Goal: Task Accomplishment & Management: Complete application form

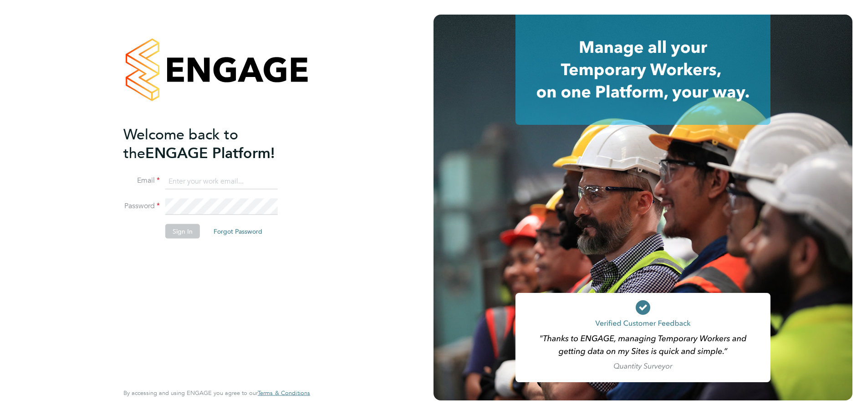
type input "timlerwill@itsconstruction.co.uk"
click at [187, 234] on button "Sign In" at bounding box center [182, 231] width 35 height 15
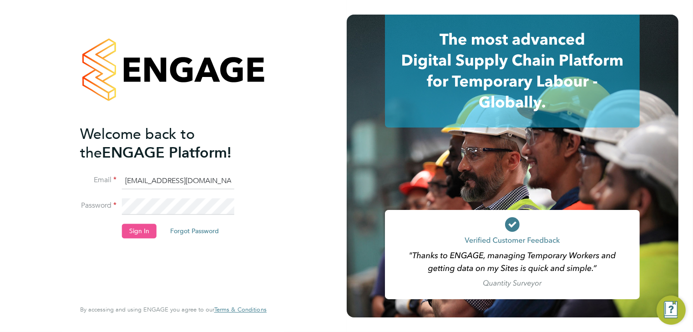
click at [142, 235] on button "Sign In" at bounding box center [139, 231] width 35 height 15
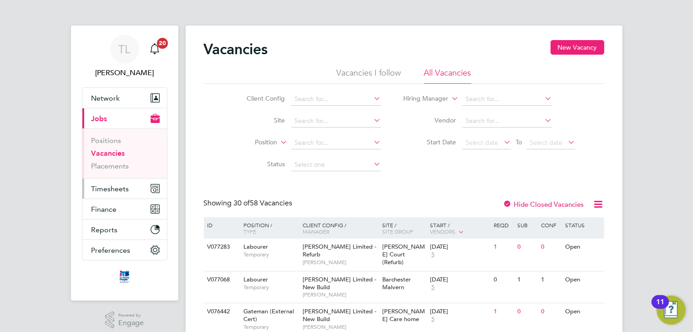
click at [105, 190] on span "Timesheets" at bounding box center [111, 188] width 38 height 9
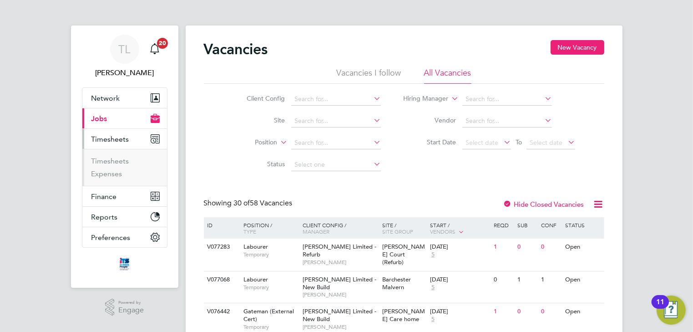
click at [105, 120] on span "Jobs" at bounding box center [100, 118] width 16 height 9
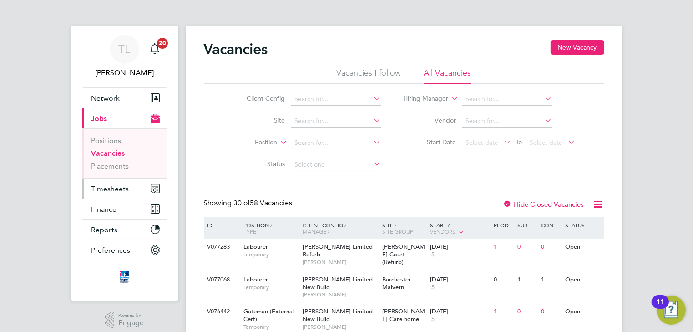
click at [109, 188] on span "Timesheets" at bounding box center [111, 188] width 38 height 9
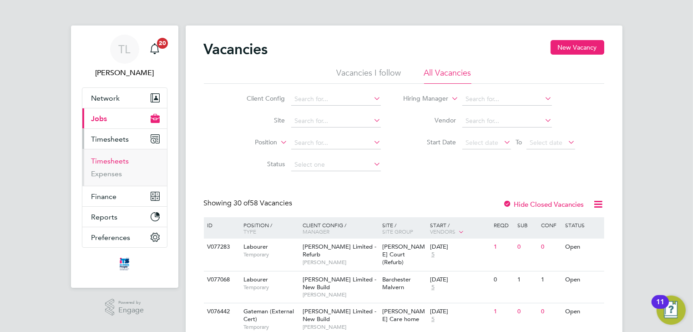
click at [112, 159] on link "Timesheets" at bounding box center [111, 161] width 38 height 9
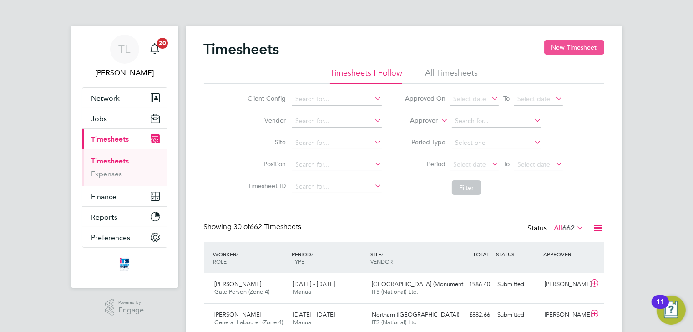
click at [592, 50] on button "New Timesheet" at bounding box center [574, 47] width 60 height 15
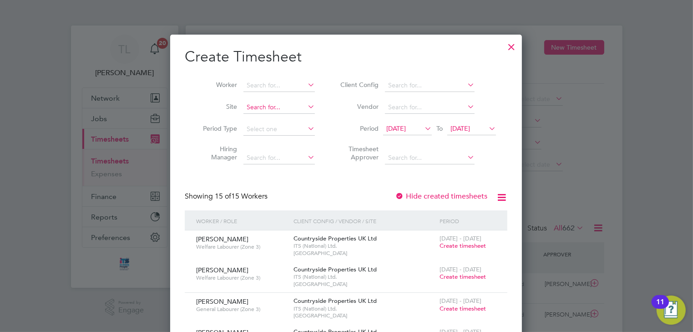
click at [290, 109] on input at bounding box center [279, 107] width 71 height 13
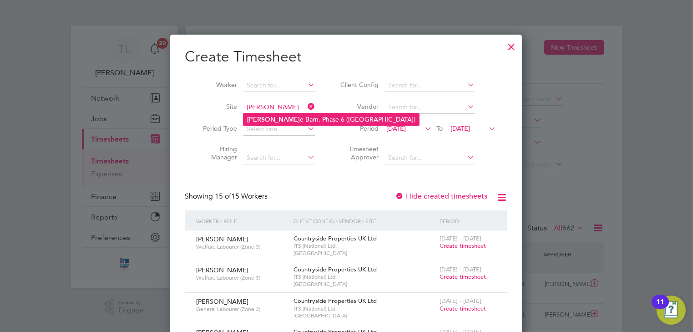
click at [285, 118] on li "Tith e Barn, Phase 6 (Exeter)" at bounding box center [332, 119] width 176 height 12
type input "Tithe Barn, Phase 6 ([GEOGRAPHIC_DATA])"
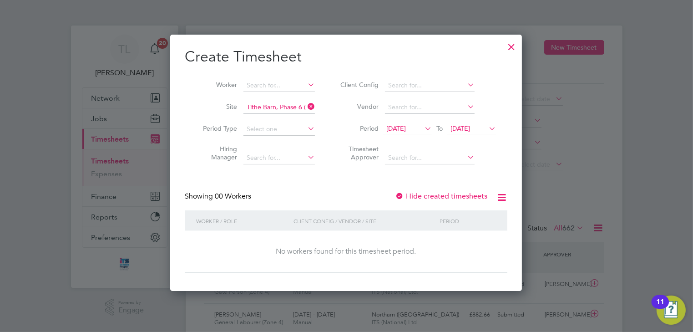
click at [390, 131] on span "19 Sep 2025" at bounding box center [396, 128] width 20 height 8
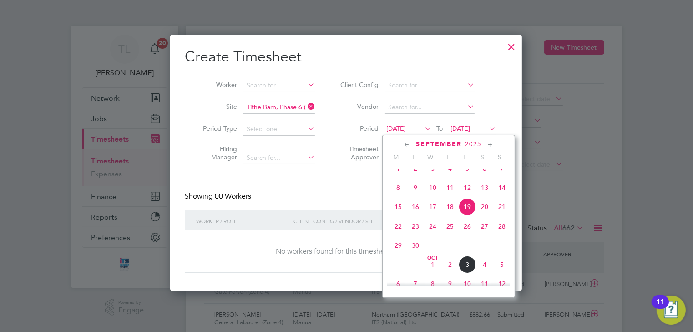
click at [395, 235] on span "22" at bounding box center [398, 226] width 17 height 17
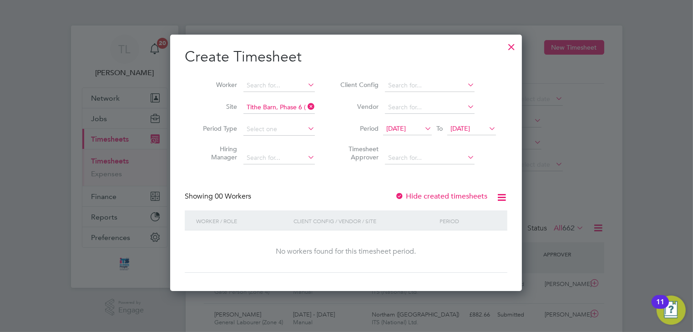
click at [406, 131] on span "[DATE]" at bounding box center [396, 128] width 20 height 8
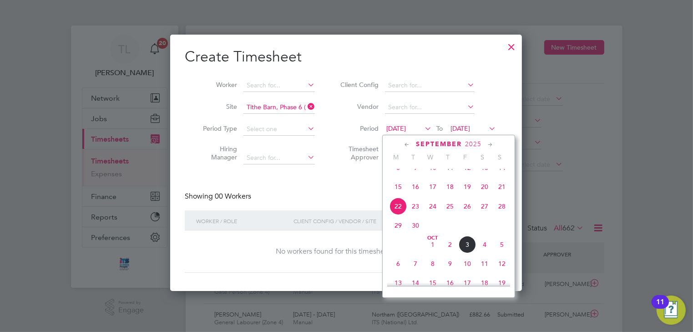
click at [396, 234] on span "29" at bounding box center [398, 225] width 17 height 17
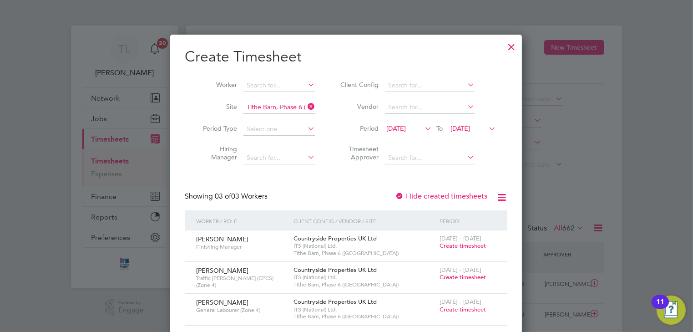
click at [510, 46] on div at bounding box center [511, 44] width 16 height 16
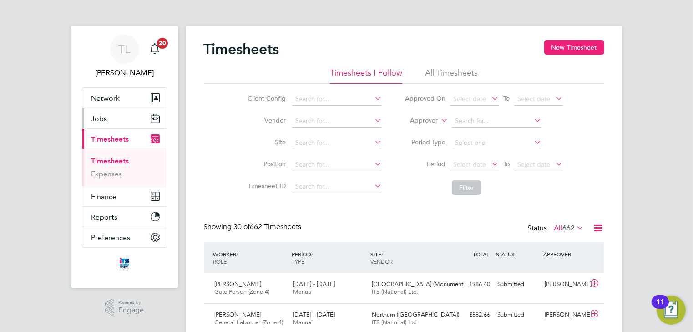
click at [100, 119] on span "Jobs" at bounding box center [100, 118] width 16 height 9
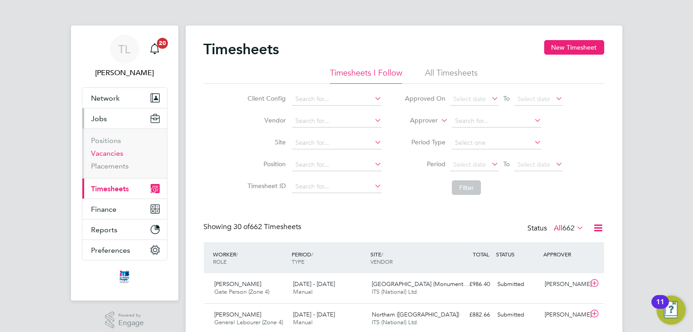
click at [102, 152] on link "Vacancies" at bounding box center [108, 153] width 32 height 9
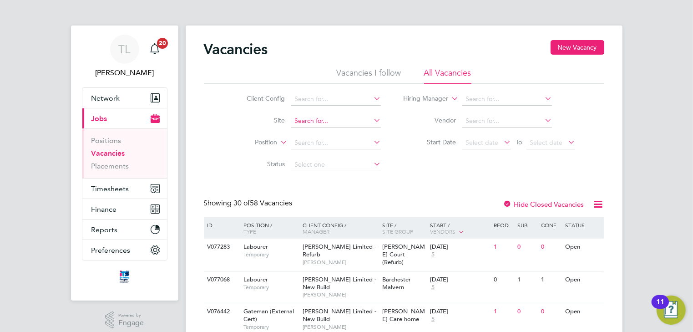
click at [298, 119] on input at bounding box center [336, 121] width 90 height 13
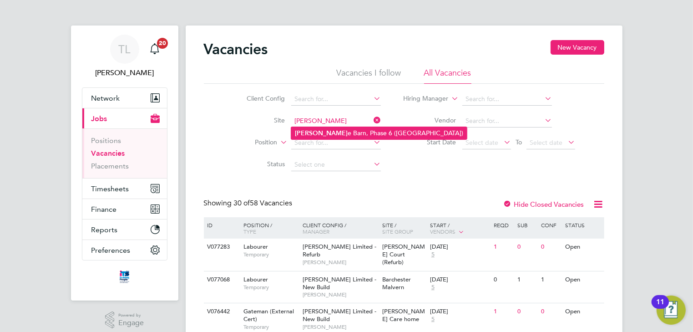
click at [303, 135] on b "Tith" at bounding box center [321, 133] width 53 height 8
type input "Tithe Barn, Phase 6 ([GEOGRAPHIC_DATA])"
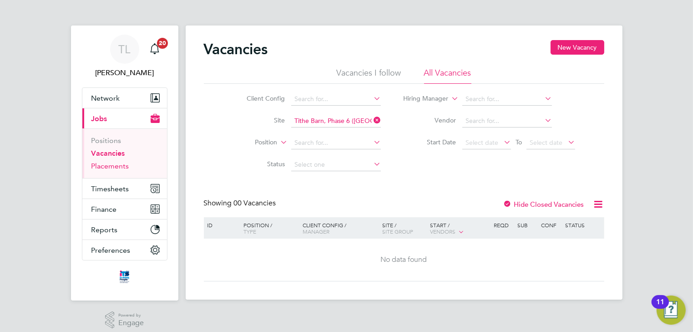
click at [112, 163] on link "Placements" at bounding box center [111, 166] width 38 height 9
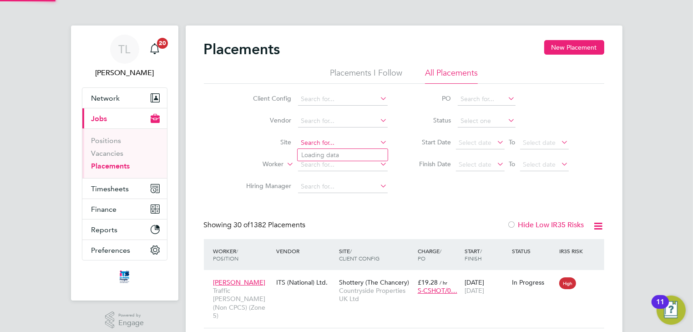
click at [309, 143] on input at bounding box center [343, 143] width 90 height 13
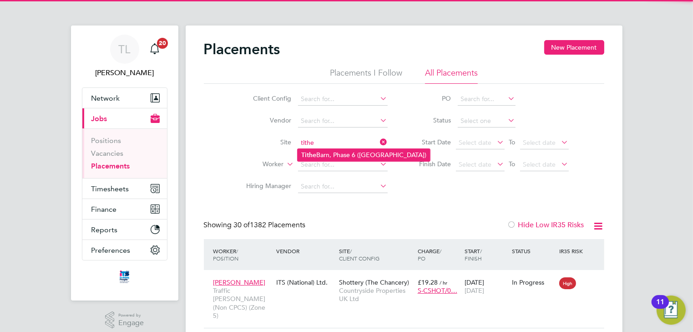
click at [315, 157] on b "Tithe" at bounding box center [308, 155] width 15 height 8
type input "Tithe Barn, Phase 6 ([GEOGRAPHIC_DATA])"
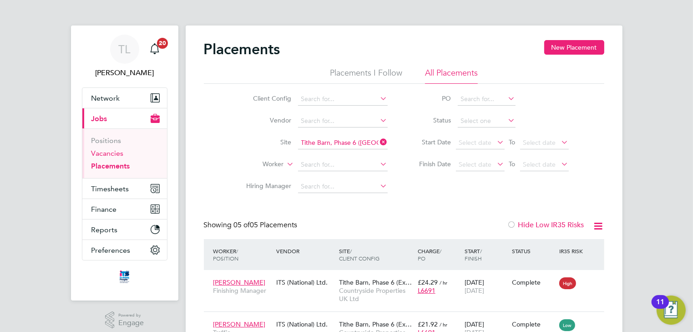
click at [111, 154] on link "Vacancies" at bounding box center [108, 153] width 32 height 9
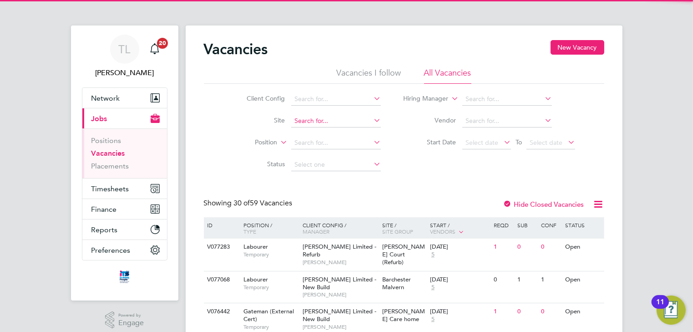
click at [308, 122] on input at bounding box center [336, 121] width 90 height 13
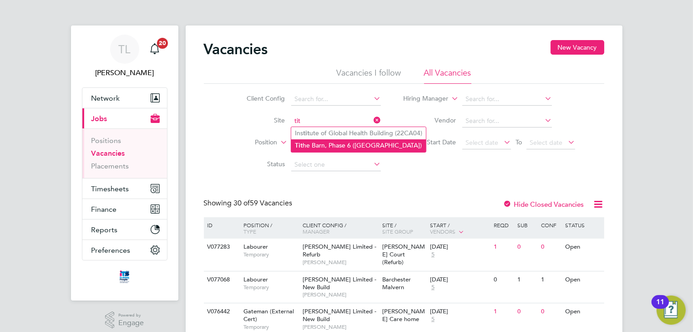
click at [312, 142] on li "Tit he Barn, Phase 6 (Exeter)" at bounding box center [358, 145] width 135 height 12
type input "Tithe Barn, Phase 6 ([GEOGRAPHIC_DATA])"
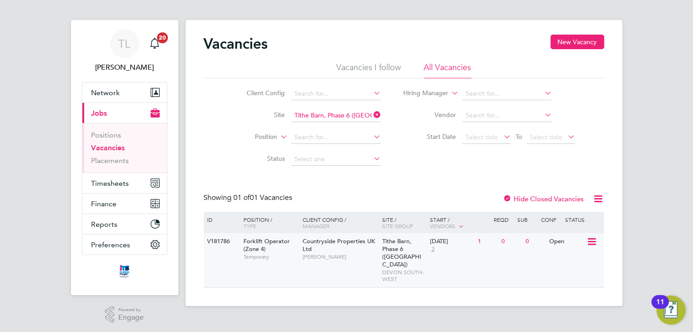
scroll to position [7, 0]
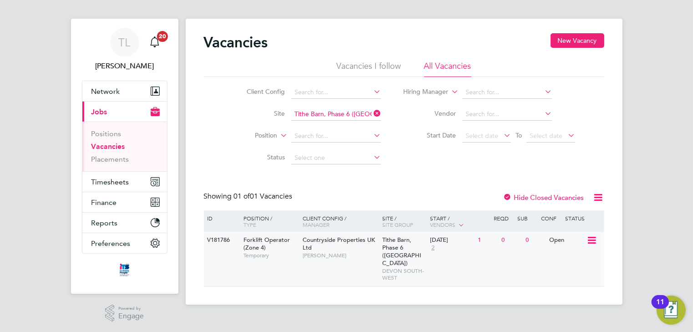
click at [591, 241] on icon at bounding box center [591, 240] width 9 height 11
click at [503, 260] on div "V181786 Forklift Operator (Zone 4) Temporary Countryside Properties UK Ltd Dave…" at bounding box center [404, 259] width 401 height 54
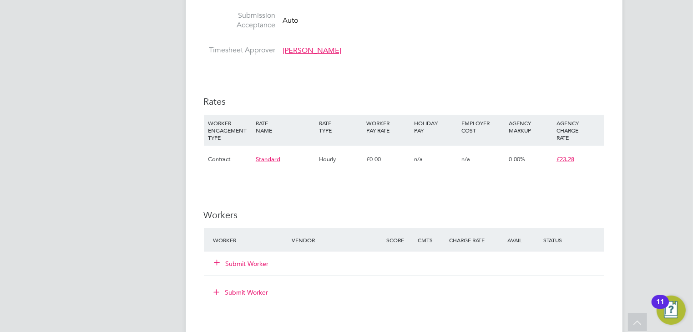
scroll to position [583, 0]
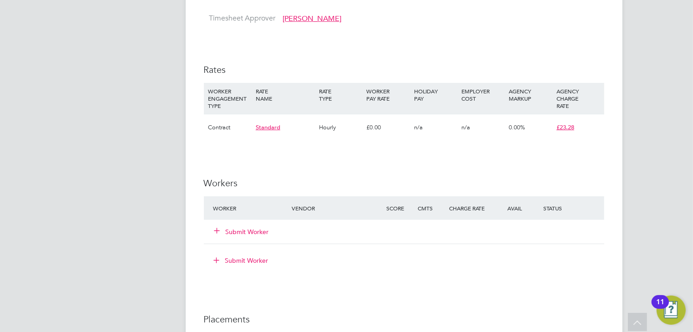
click at [217, 231] on icon at bounding box center [217, 230] width 7 height 7
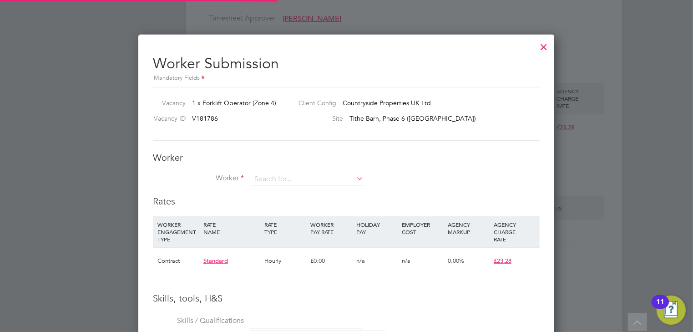
scroll to position [588, 417]
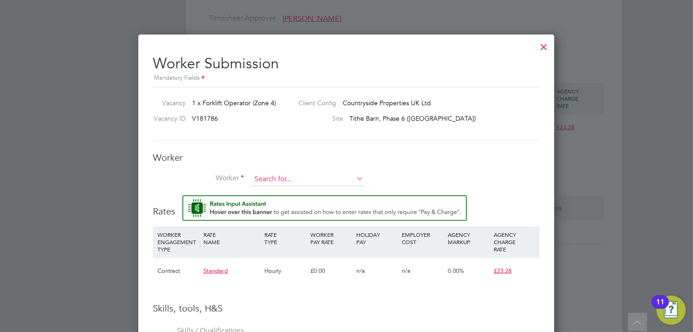
click at [270, 177] on input at bounding box center [307, 180] width 112 height 14
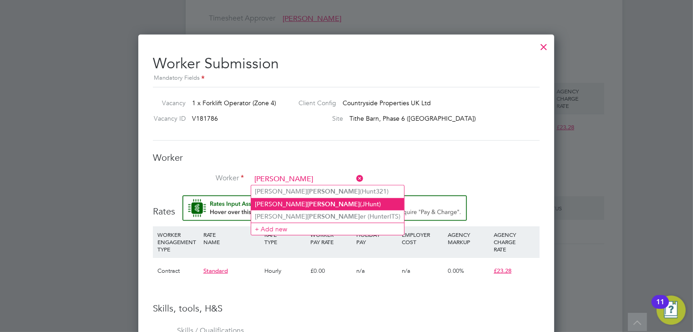
click at [271, 200] on li "Jonjo Hunt (JHunt)" at bounding box center [327, 204] width 153 height 12
type input "Jonjo Hunt (JHunt)"
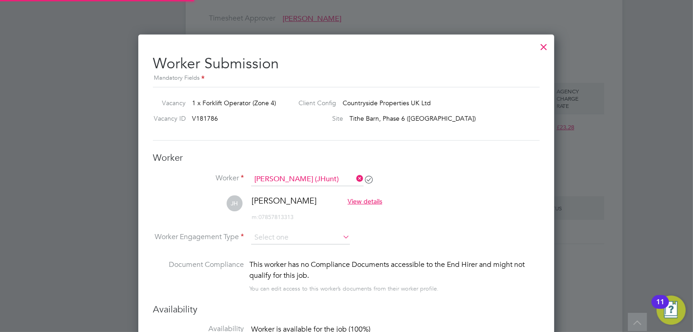
scroll to position [792, 417]
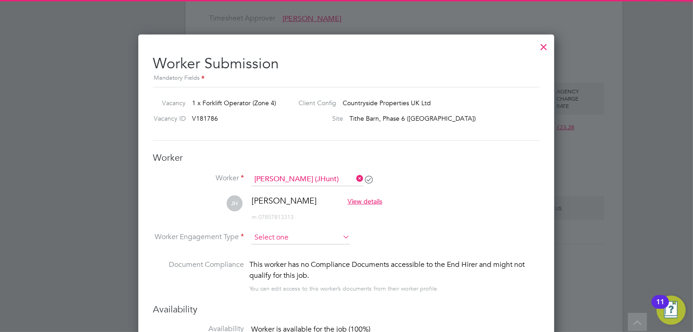
click at [280, 235] on input at bounding box center [300, 238] width 99 height 14
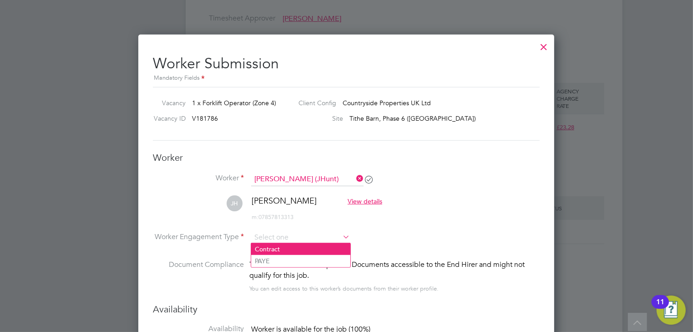
click at [274, 252] on li "Contract" at bounding box center [300, 249] width 99 height 12
type input "Contract"
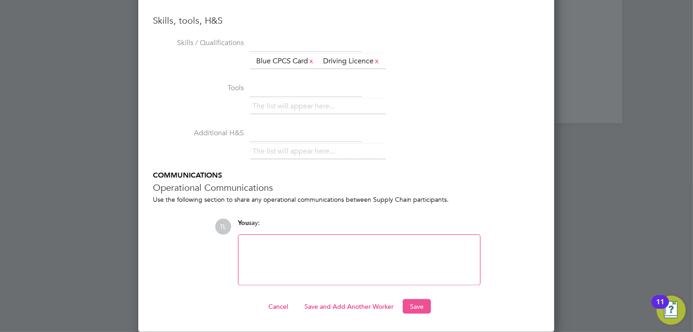
click at [415, 305] on button "Save" at bounding box center [417, 306] width 28 height 15
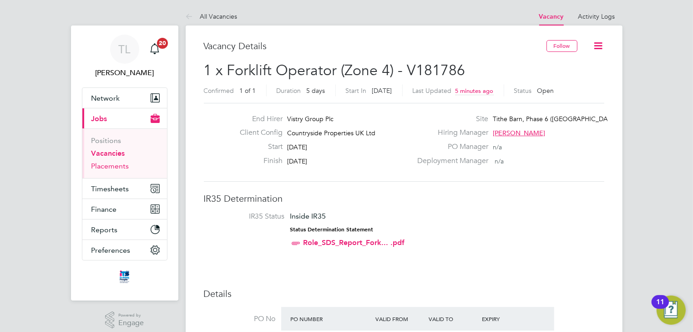
click at [104, 168] on link "Placements" at bounding box center [111, 166] width 38 height 9
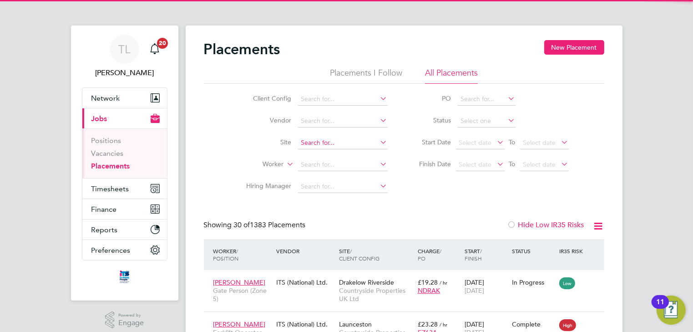
click at [310, 145] on input at bounding box center [343, 143] width 90 height 13
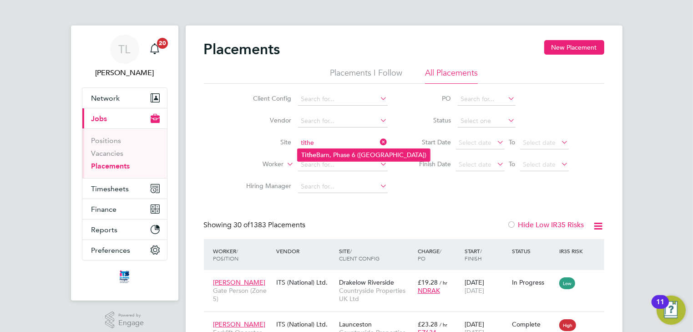
click at [316, 156] on li "Tithe Barn, Phase 6 (Exeter)" at bounding box center [364, 155] width 132 height 12
type input "Tithe Barn, Phase 6 ([GEOGRAPHIC_DATA])"
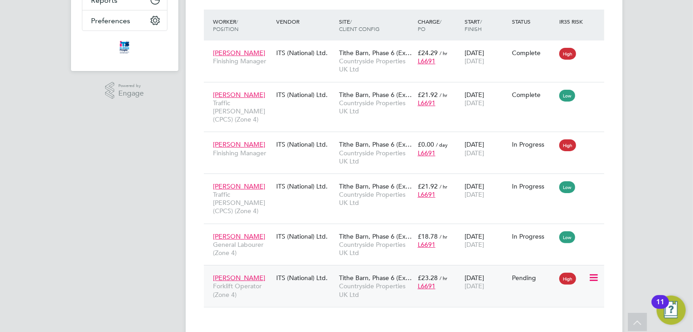
click at [593, 272] on icon at bounding box center [593, 277] width 9 height 11
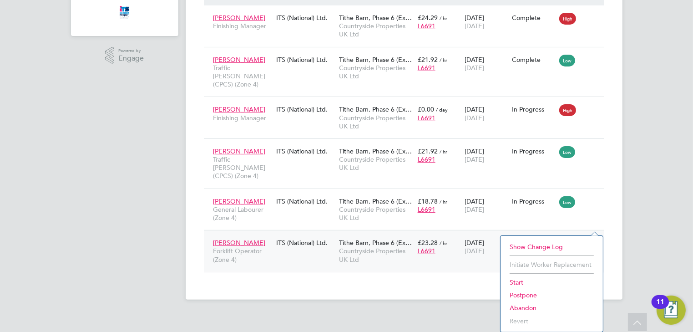
click at [519, 282] on li "Start" at bounding box center [551, 282] width 93 height 13
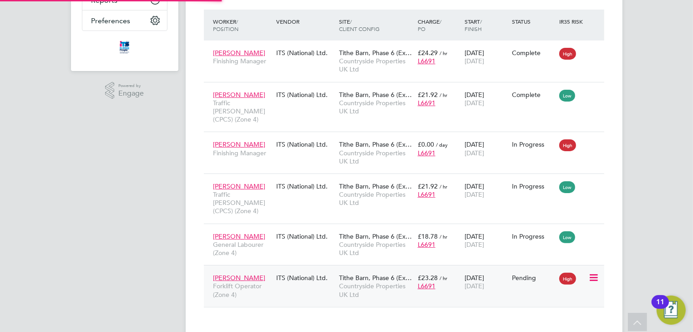
type input "Dave Smith"
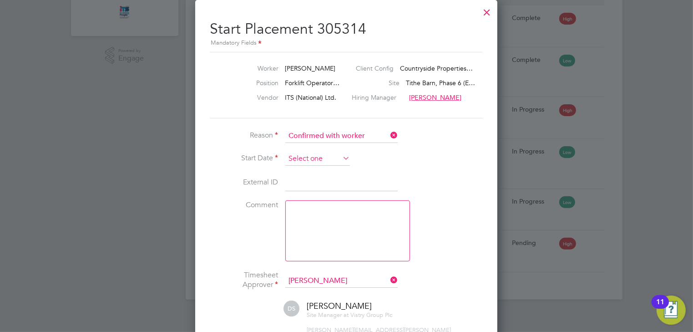
click at [308, 157] on input at bounding box center [317, 159] width 65 height 14
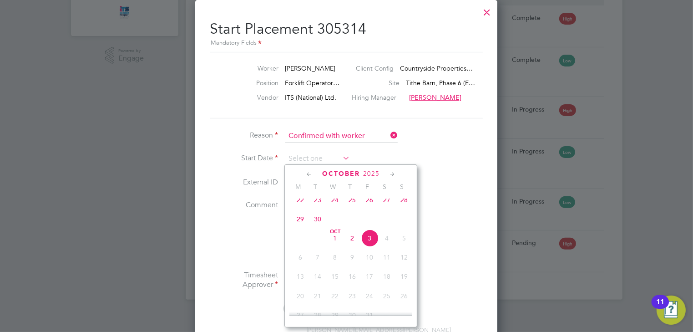
click at [301, 226] on span "29" at bounding box center [300, 218] width 17 height 17
type input "[DATE]"
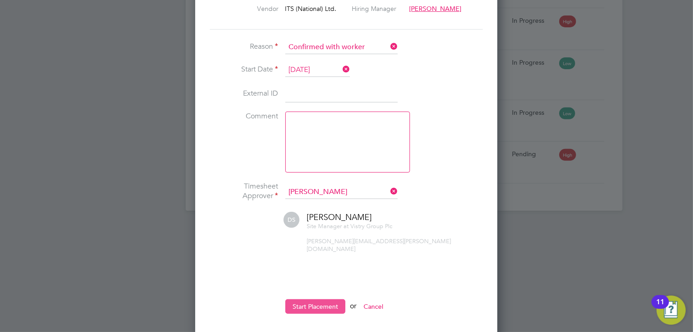
click at [315, 299] on button "Start Placement" at bounding box center [315, 306] width 60 height 15
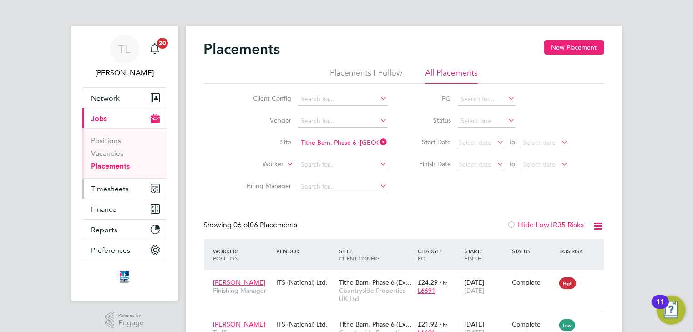
click at [106, 188] on span "Timesheets" at bounding box center [111, 188] width 38 height 9
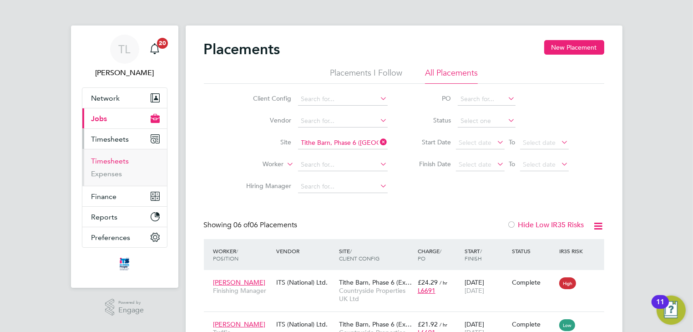
click at [104, 160] on link "Timesheets" at bounding box center [111, 161] width 38 height 9
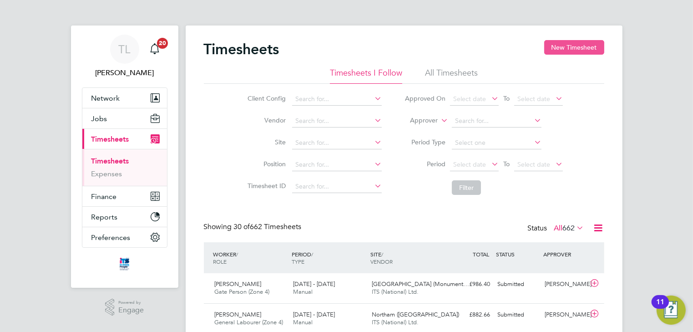
click at [559, 51] on button "New Timesheet" at bounding box center [574, 47] width 60 height 15
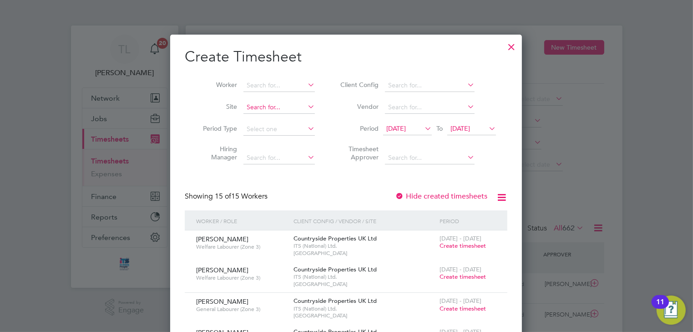
click at [261, 107] on input at bounding box center [279, 107] width 71 height 13
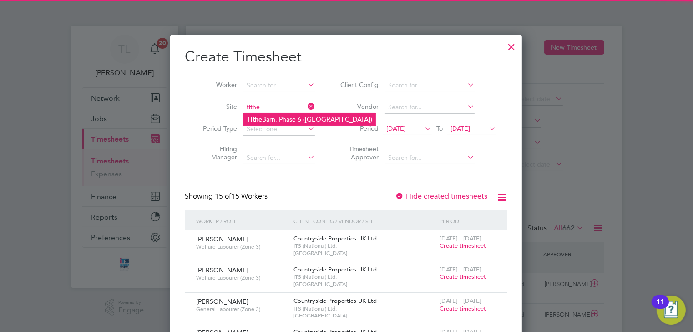
click at [259, 119] on b "Tithe" at bounding box center [254, 120] width 15 height 8
type input "Tithe Barn, Phase 6 ([GEOGRAPHIC_DATA])"
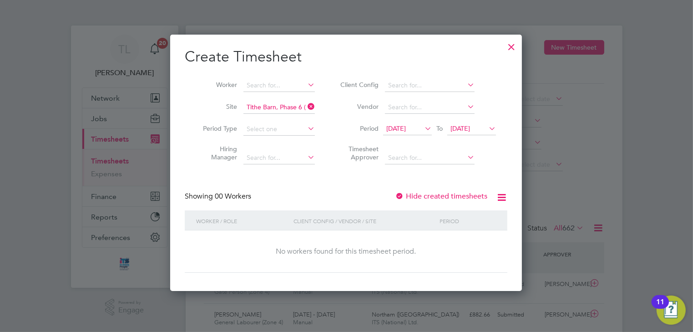
click at [406, 129] on span "19 Sep 2025" at bounding box center [396, 128] width 20 height 8
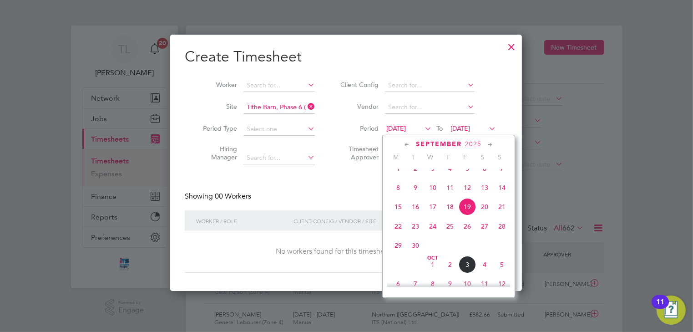
click at [400, 254] on span "29" at bounding box center [398, 245] width 17 height 17
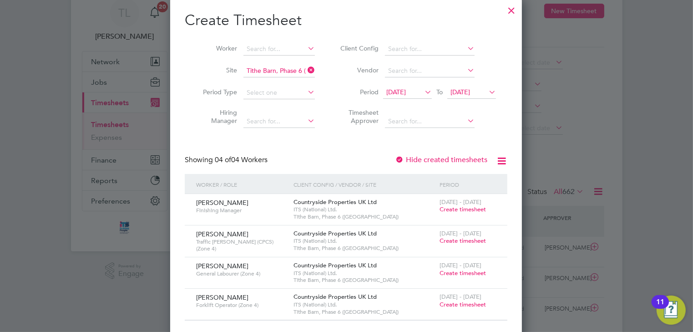
click at [456, 240] on span "Create timesheet" at bounding box center [463, 241] width 46 height 8
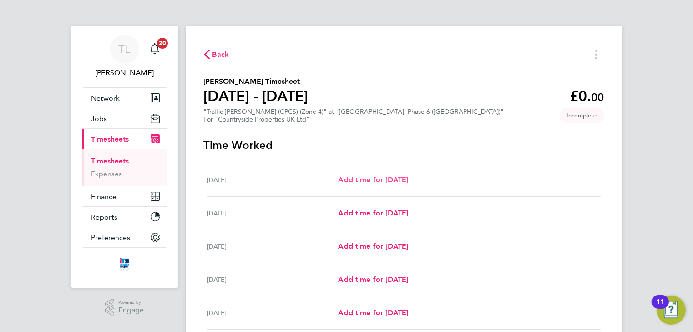
click at [382, 181] on span "Add time for Mon 29 Sep" at bounding box center [373, 179] width 70 height 9
select select "30"
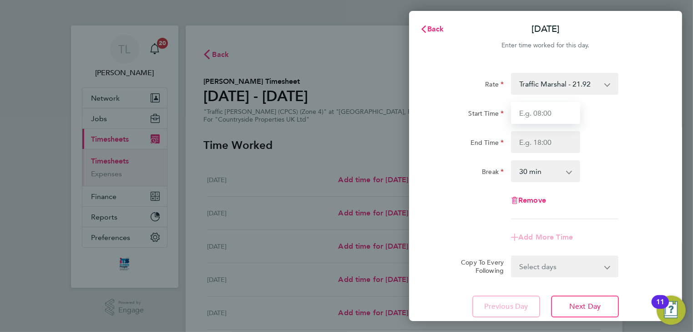
click at [541, 112] on input "Start Time" at bounding box center [545, 113] width 69 height 22
type input "07:30"
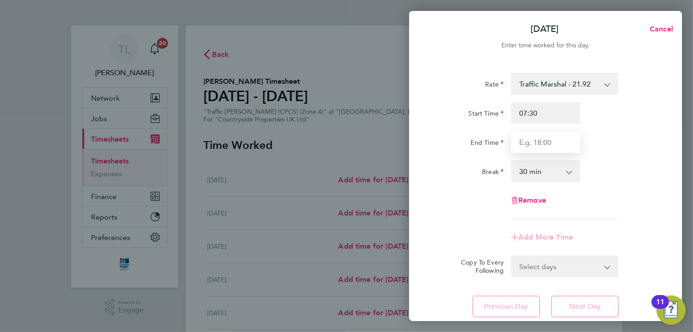
click at [535, 142] on input "End Time" at bounding box center [545, 142] width 69 height 22
type input "17:00"
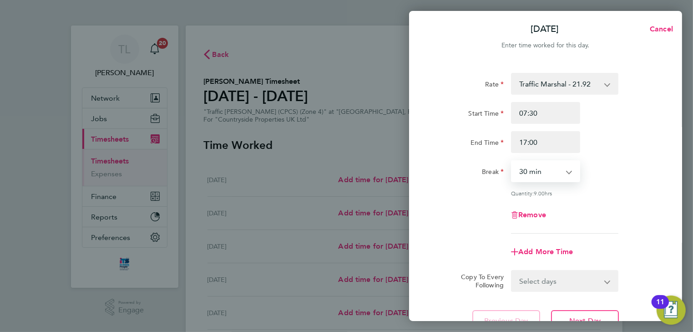
click at [546, 170] on select "0 min 15 min 30 min 45 min 60 min 75 min 90 min" at bounding box center [540, 171] width 56 height 20
click at [512, 161] on select "0 min 15 min 30 min 45 min 60 min 75 min 90 min" at bounding box center [540, 171] width 56 height 20
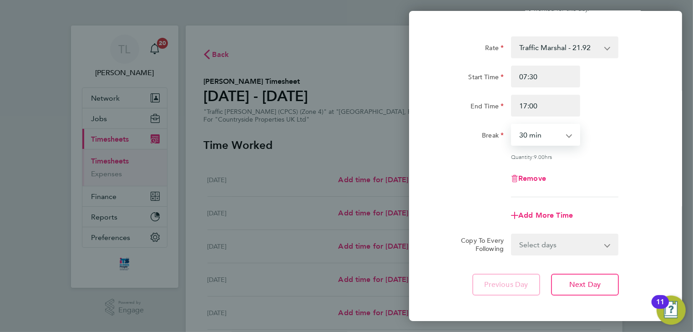
click at [578, 246] on select "Select days Day Weekday (Mon-Fri) Weekend (Sat-Sun) Tuesday Wednesday Thursday …" at bounding box center [560, 244] width 96 height 20
select select "WEEKDAY"
click at [512, 234] on select "Select days Day Weekday (Mon-Fri) Weekend (Sat-Sun) Tuesday Wednesday Thursday …" at bounding box center [560, 244] width 96 height 20
select select "2025-10-05"
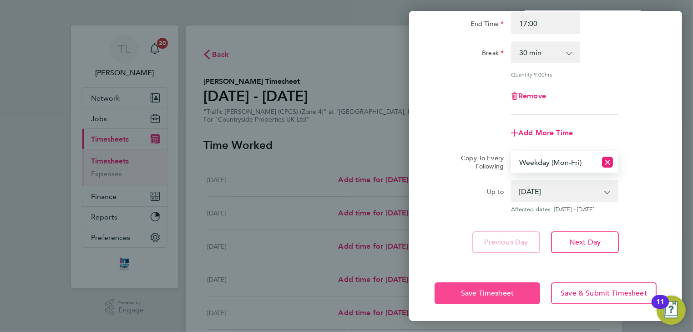
click at [513, 293] on span "Save Timesheet" at bounding box center [487, 293] width 53 height 9
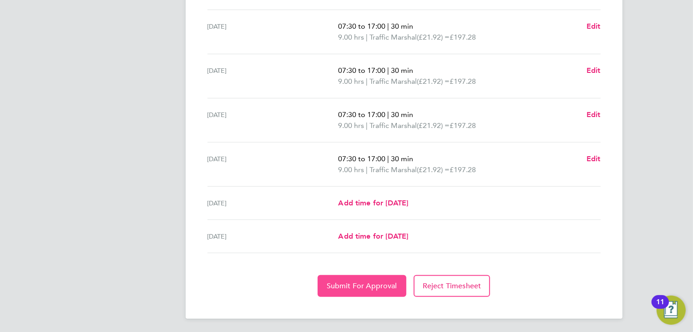
click at [369, 284] on span "Submit For Approval" at bounding box center [362, 285] width 71 height 9
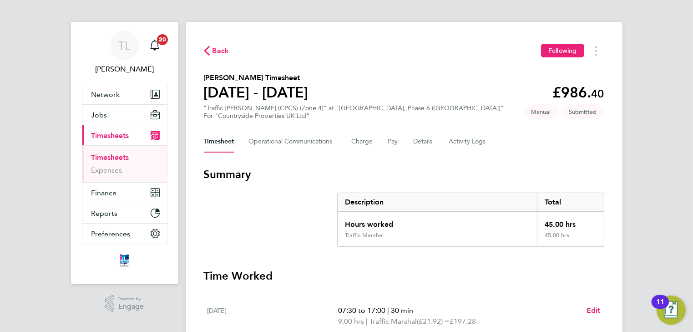
click at [220, 51] on span "Back" at bounding box center [221, 51] width 17 height 11
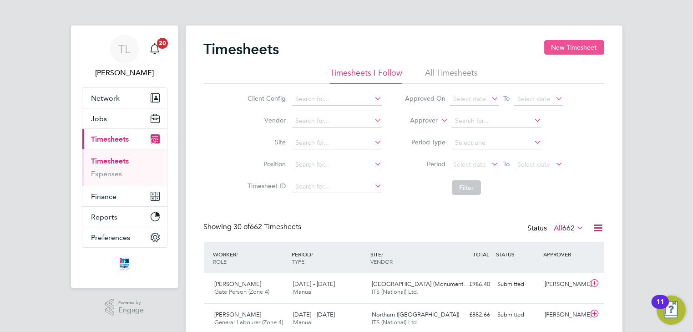
click at [559, 51] on button "New Timesheet" at bounding box center [574, 47] width 60 height 15
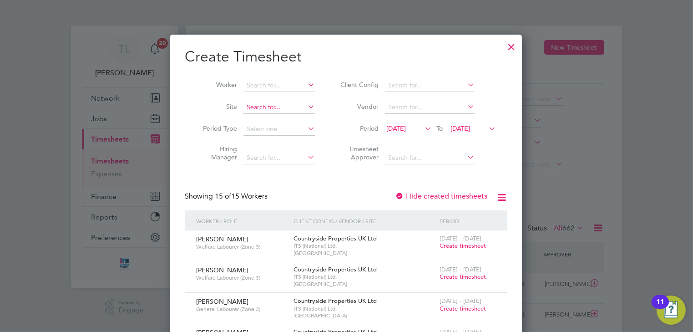
click at [264, 107] on input at bounding box center [279, 107] width 71 height 13
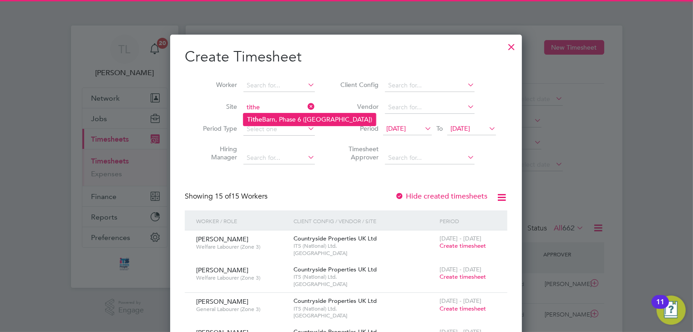
click at [267, 120] on li "Tithe Barn, Phase 6 (Exeter)" at bounding box center [310, 119] width 132 height 12
type input "Tithe Barn, Phase 6 ([GEOGRAPHIC_DATA])"
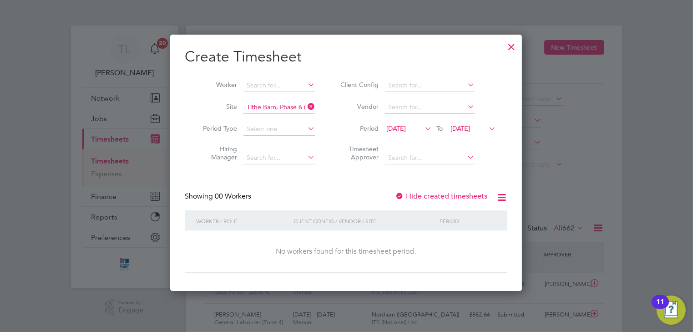
click at [397, 128] on span "19 Sep 2025" at bounding box center [396, 128] width 20 height 8
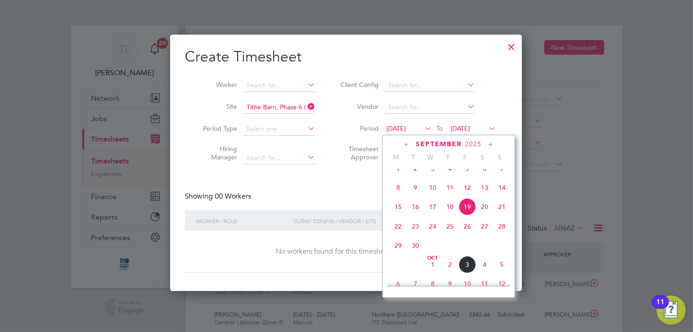
click at [399, 254] on span "29" at bounding box center [398, 245] width 17 height 17
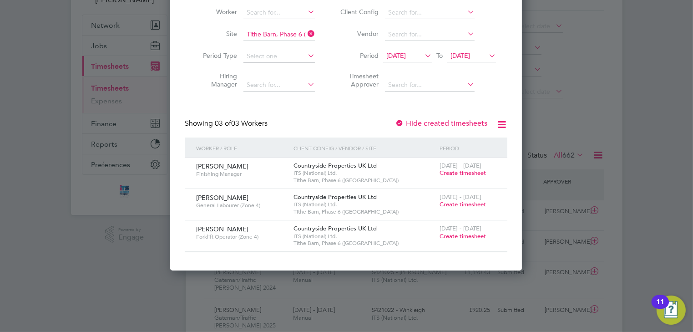
click at [453, 204] on span "Create timesheet" at bounding box center [463, 204] width 46 height 8
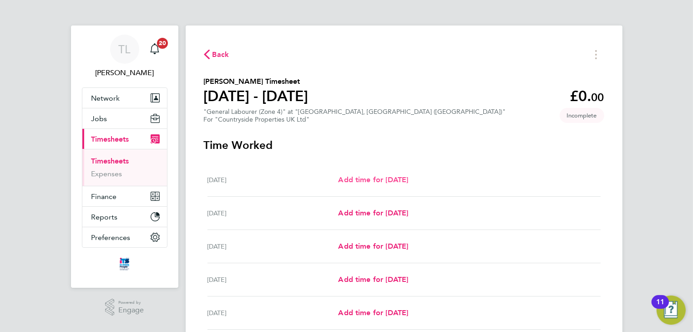
click at [359, 179] on span "Add time for Mon 29 Sep" at bounding box center [373, 179] width 70 height 9
select select "30"
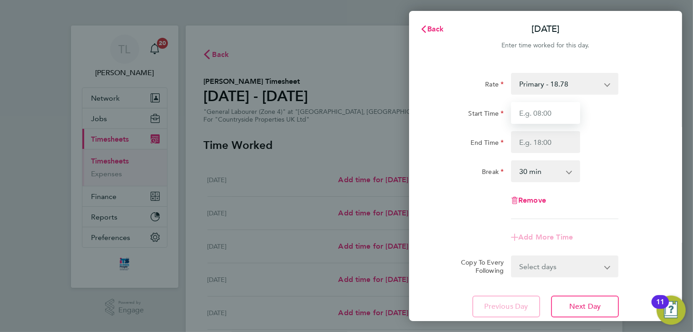
click at [549, 115] on input "Start Time" at bounding box center [545, 113] width 69 height 22
type input "07:30"
click at [543, 144] on input "End Time" at bounding box center [545, 142] width 69 height 22
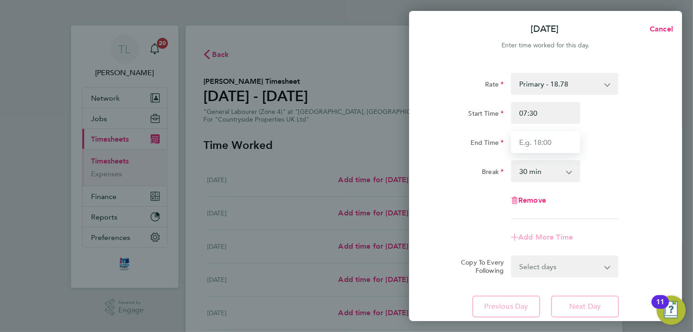
type input "17:00"
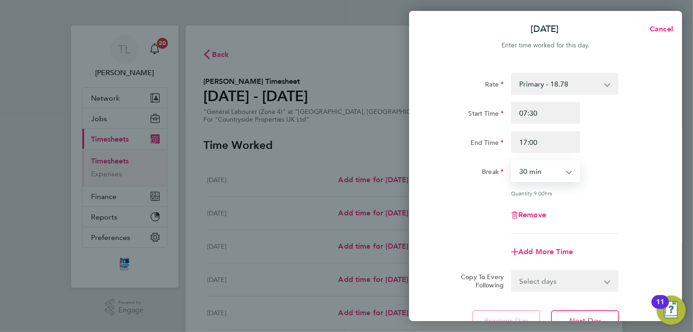
click at [544, 173] on select "0 min 15 min 30 min 45 min 60 min 75 min 90 min" at bounding box center [540, 171] width 56 height 20
click at [512, 161] on select "0 min 15 min 30 min 45 min 60 min 75 min 90 min" at bounding box center [540, 171] width 56 height 20
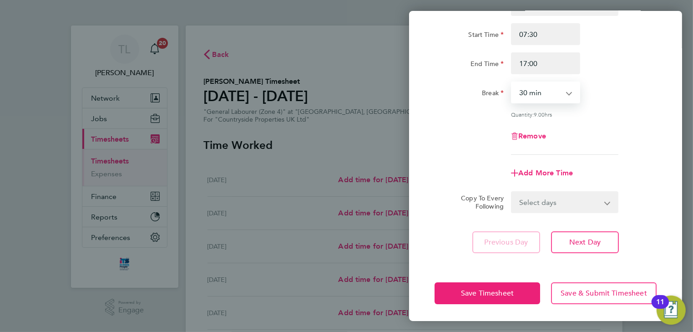
click at [575, 202] on select "Select days Day Tuesday Wednesday Thursday Friday" at bounding box center [560, 202] width 96 height 20
select select "TUE"
click at [512, 192] on select "Select days Day Tuesday Wednesday Thursday Friday" at bounding box center [560, 202] width 96 height 20
select select "2025-10-03"
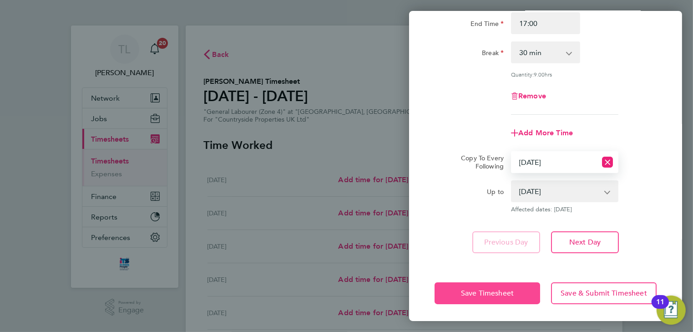
click at [521, 293] on button "Save Timesheet" at bounding box center [488, 293] width 106 height 22
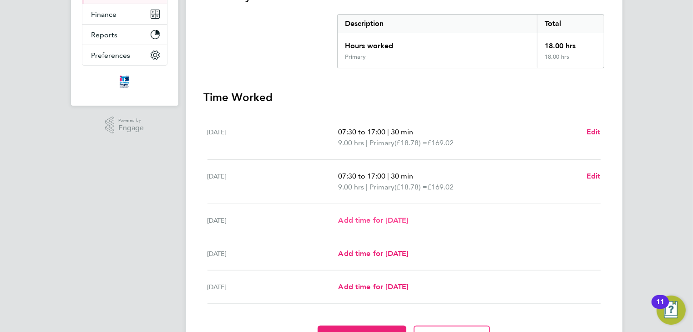
click at [408, 221] on span "Add time for Wed 01 Oct" at bounding box center [373, 220] width 70 height 9
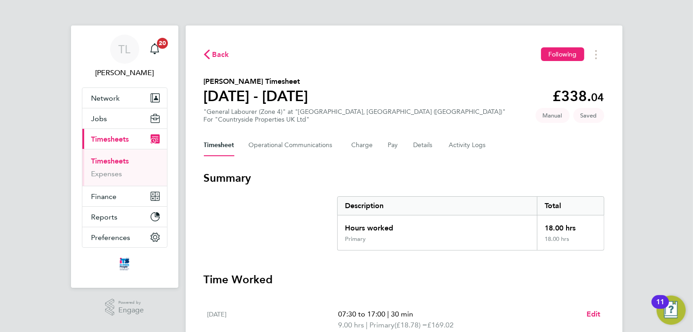
select select "30"
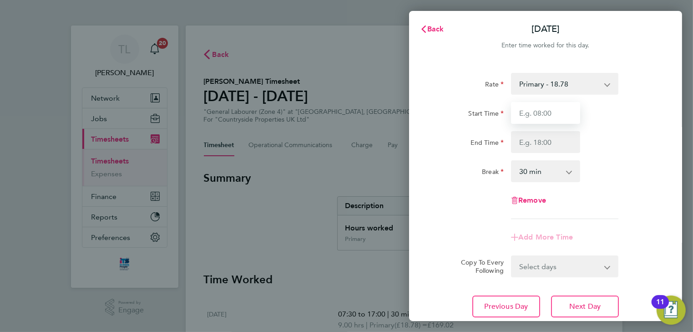
click at [544, 115] on input "Start Time" at bounding box center [545, 113] width 69 height 22
type input "07:30"
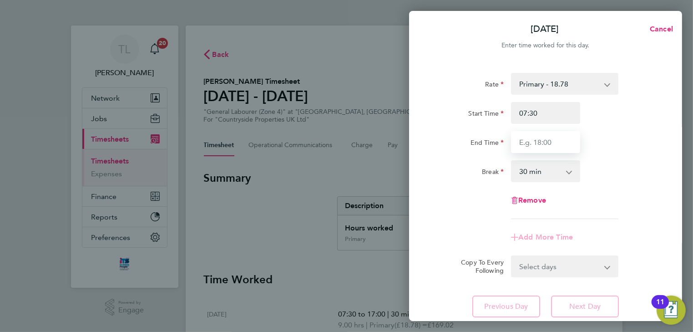
click at [542, 146] on input "End Time" at bounding box center [545, 142] width 69 height 22
type input "17:00"
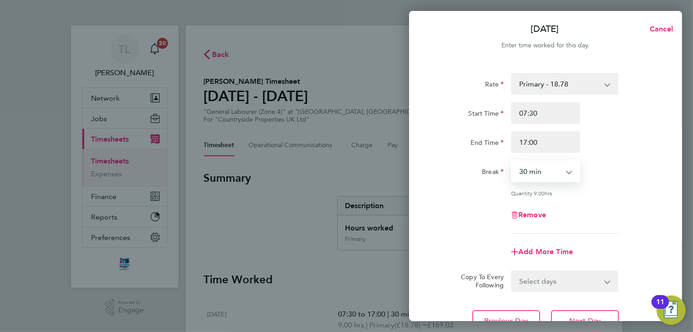
click at [546, 175] on select "0 min 15 min 30 min 45 min 60 min 75 min 90 min" at bounding box center [540, 171] width 56 height 20
click at [512, 161] on select "0 min 15 min 30 min 45 min 60 min 75 min 90 min" at bounding box center [540, 171] width 56 height 20
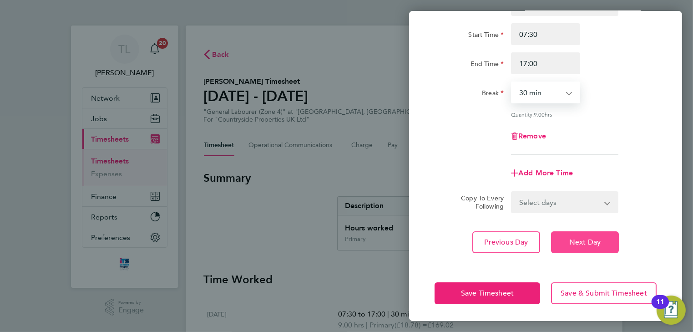
click at [588, 239] on span "Next Day" at bounding box center [584, 242] width 31 height 9
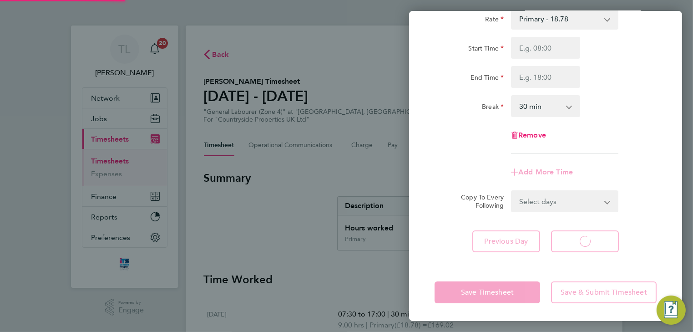
select select "30"
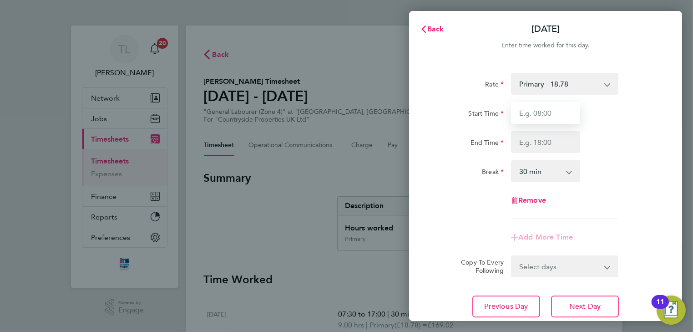
click at [541, 119] on input "Start Time" at bounding box center [545, 113] width 69 height 22
type input "07:30"
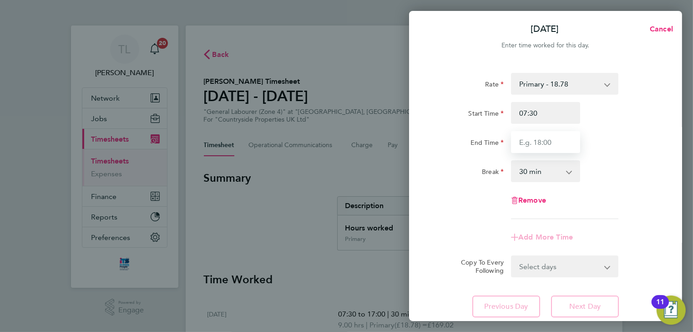
click at [549, 139] on input "End Time" at bounding box center [545, 142] width 69 height 22
type input "17:00"
click at [549, 170] on select "0 min 15 min 30 min 45 min 60 min 75 min 90 min" at bounding box center [540, 171] width 56 height 20
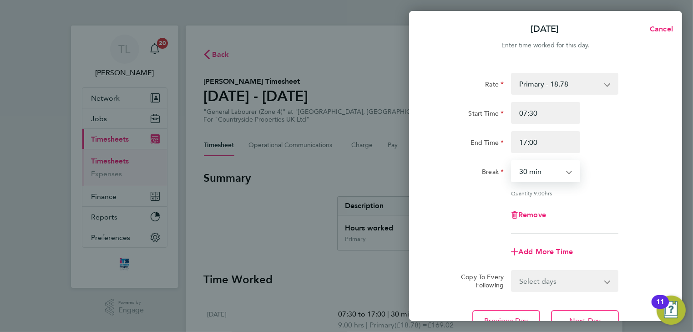
click at [512, 161] on select "0 min 15 min 30 min 45 min 60 min 75 min 90 min" at bounding box center [540, 171] width 56 height 20
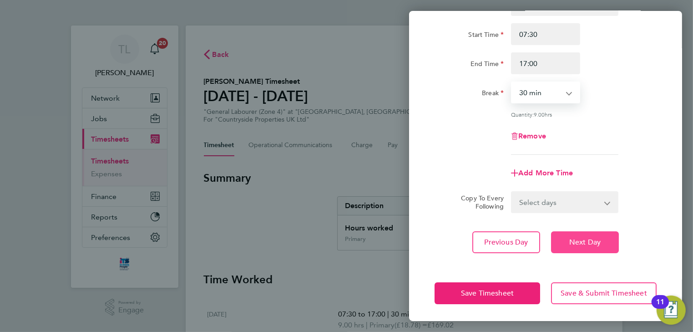
click at [579, 238] on span "Next Day" at bounding box center [584, 242] width 31 height 9
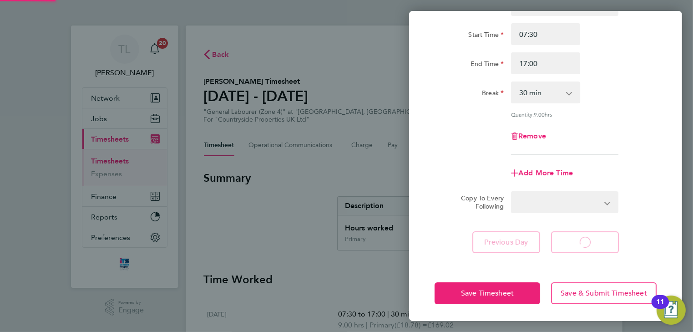
select select "30"
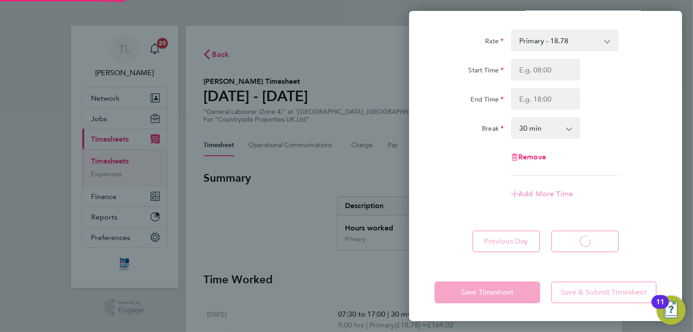
select select "30"
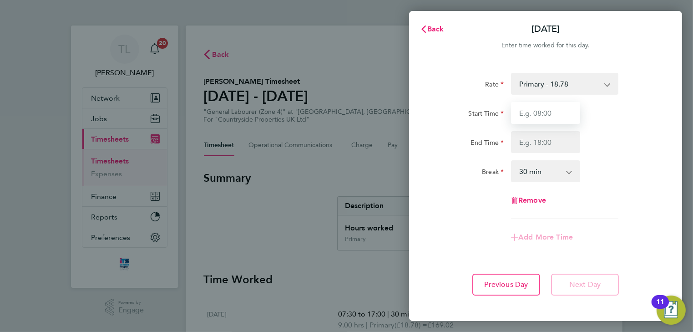
click at [543, 118] on input "Start Time" at bounding box center [545, 113] width 69 height 22
type input "07:30"
click at [541, 142] on input "End Time" at bounding box center [545, 142] width 69 height 22
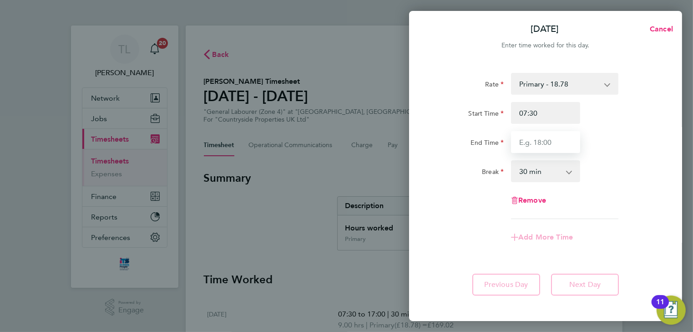
type input "17:00"
click at [544, 173] on select "0 min 15 min 30 min 45 min 60 min 75 min 90 min" at bounding box center [540, 171] width 56 height 20
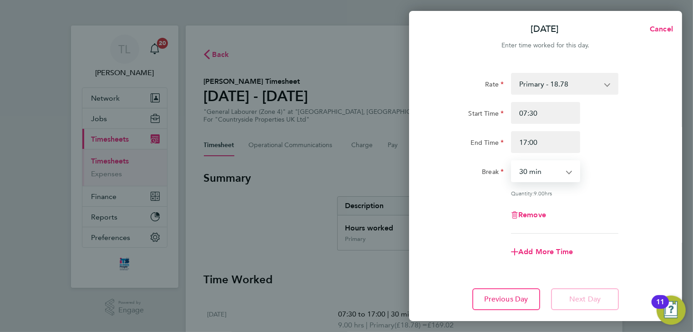
click at [512, 161] on select "0 min 15 min 30 min 45 min 60 min 75 min 90 min" at bounding box center [540, 171] width 56 height 20
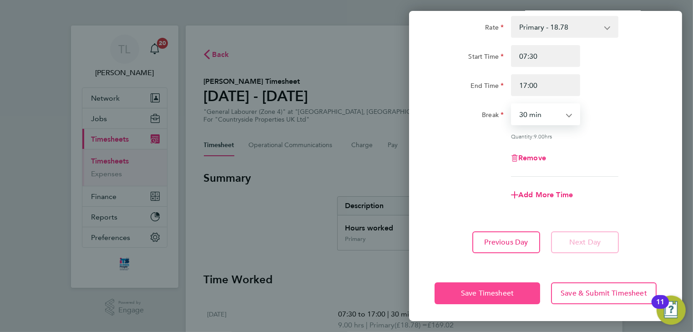
click at [503, 283] on button "Save Timesheet" at bounding box center [488, 293] width 106 height 22
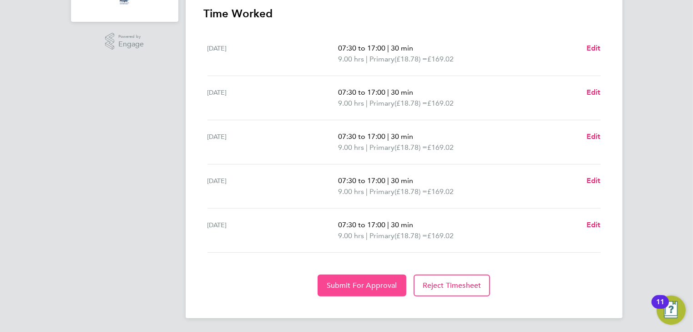
click at [359, 281] on span "Submit For Approval" at bounding box center [362, 285] width 71 height 9
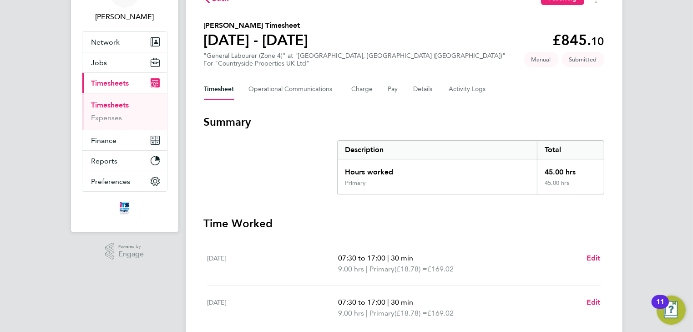
scroll to position [10, 0]
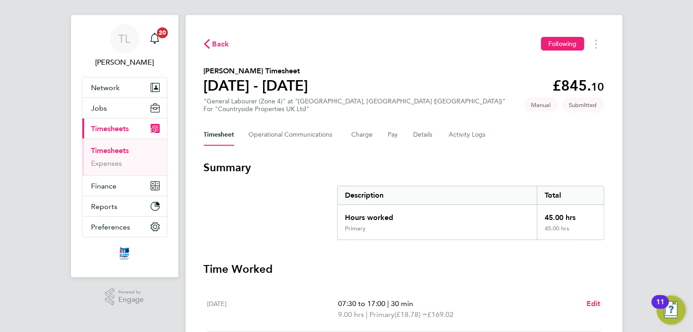
click at [217, 43] on span "Back" at bounding box center [221, 44] width 17 height 11
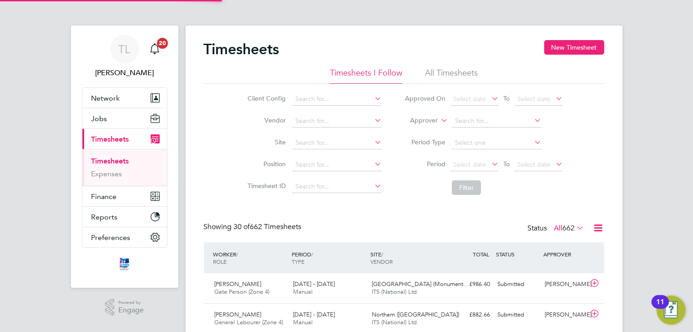
scroll to position [5, 5]
click at [557, 47] on button "New Timesheet" at bounding box center [574, 47] width 60 height 15
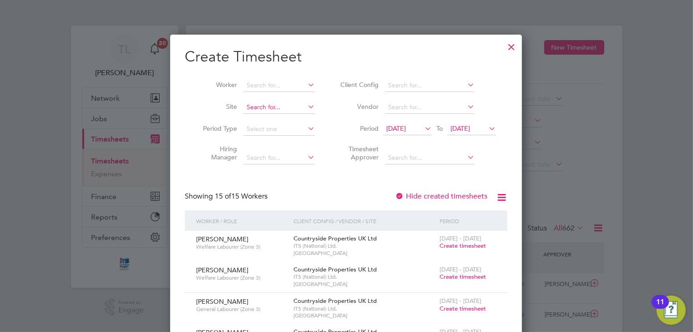
click at [253, 109] on input at bounding box center [279, 107] width 71 height 13
click at [259, 122] on b "Tithe" at bounding box center [254, 120] width 15 height 8
type input "Tithe Barn, Phase 6 ([GEOGRAPHIC_DATA])"
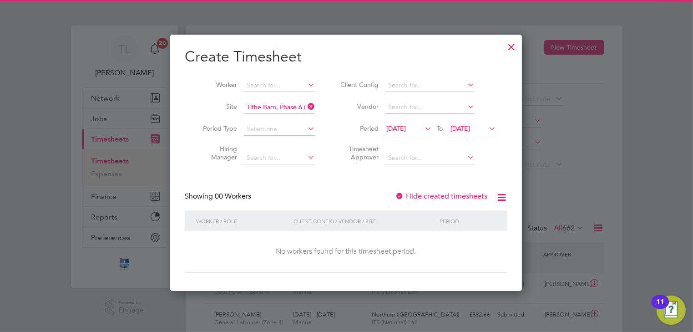
click at [393, 129] on span "19 Sep 2025" at bounding box center [396, 128] width 20 height 8
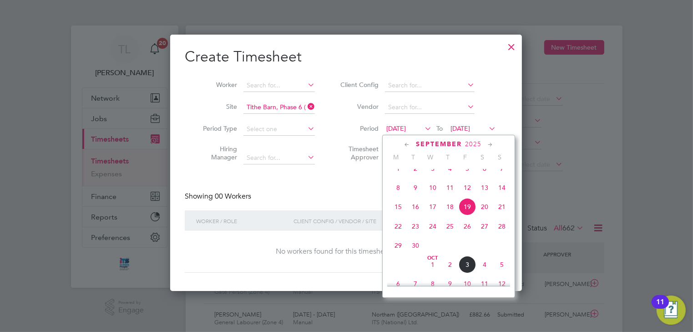
click at [397, 254] on span "29" at bounding box center [398, 245] width 17 height 17
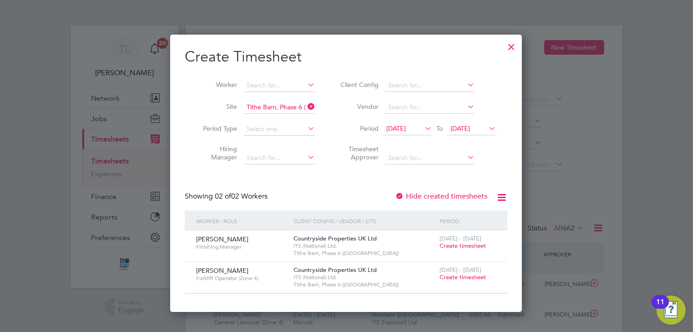
click at [450, 277] on span "Create timesheet" at bounding box center [463, 277] width 46 height 8
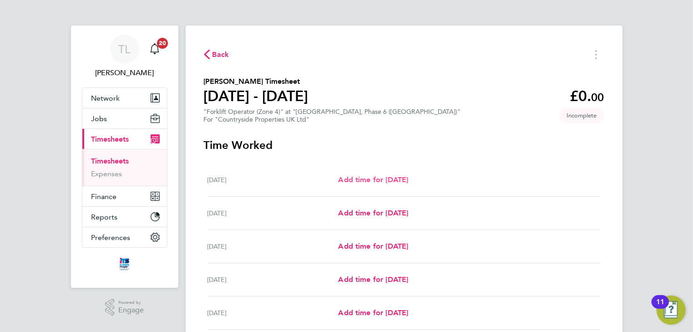
click at [361, 180] on span "Add time for Mon 29 Sep" at bounding box center [373, 179] width 70 height 9
select select "30"
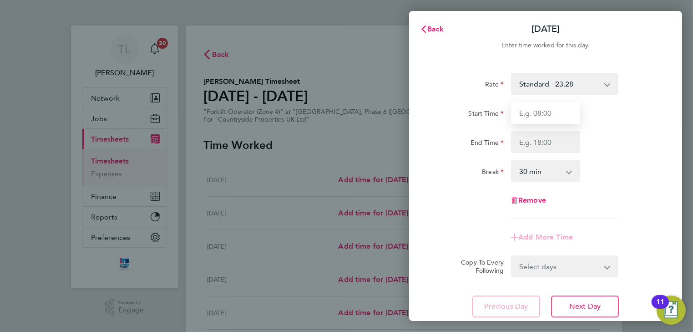
click at [533, 116] on input "Start Time" at bounding box center [545, 113] width 69 height 22
type input "07:30"
click at [541, 142] on input "End Time" at bounding box center [545, 142] width 69 height 22
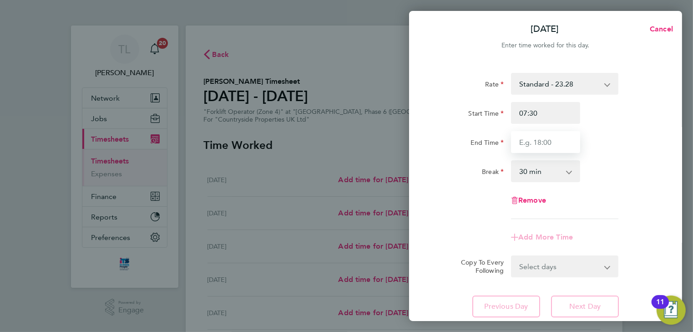
type input "17:00"
click at [540, 170] on select "0 min 15 min 30 min 45 min 60 min 75 min 90 min" at bounding box center [540, 171] width 56 height 20
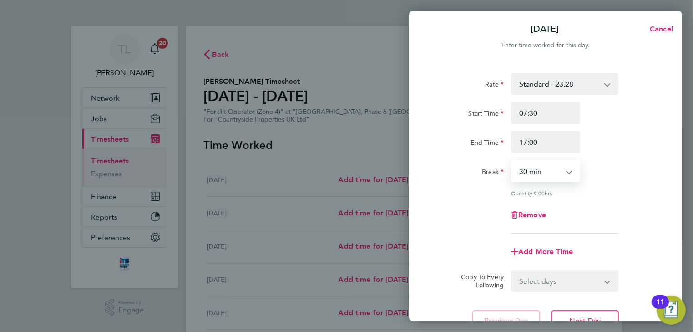
click at [512, 161] on select "0 min 15 min 30 min 45 min 60 min 75 min 90 min" at bounding box center [540, 171] width 56 height 20
click at [538, 174] on select "0 min 15 min 30 min 45 min 60 min 75 min 90 min" at bounding box center [540, 171] width 56 height 20
click at [512, 161] on select "0 min 15 min 30 min 45 min 60 min 75 min 90 min" at bounding box center [540, 171] width 56 height 20
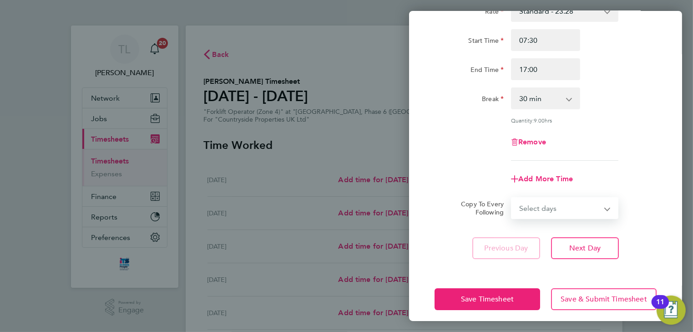
click at [580, 207] on select "Select days Day Tuesday Wednesday Thursday Friday" at bounding box center [560, 208] width 96 height 20
select select "FRI"
click at [512, 198] on select "Select days Day Tuesday Wednesday Thursday Friday" at bounding box center [560, 208] width 96 height 20
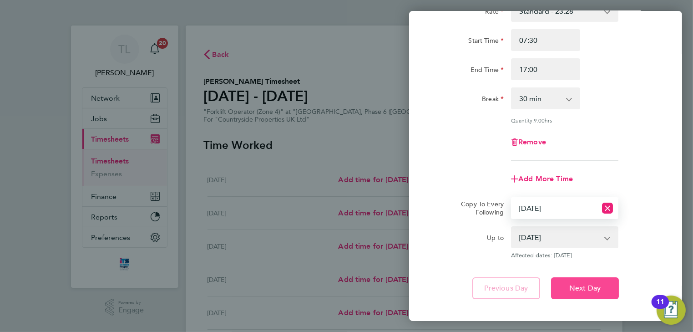
click at [577, 290] on span "Next Day" at bounding box center [584, 288] width 31 height 9
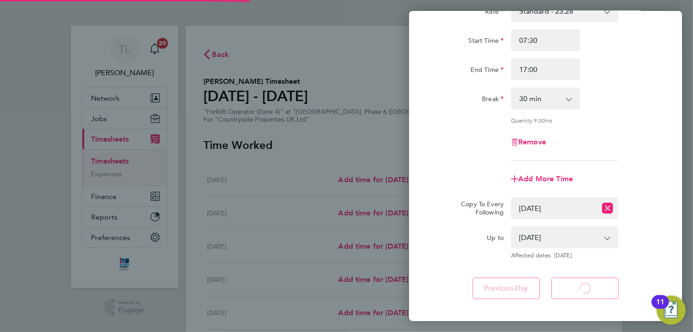
select select "30"
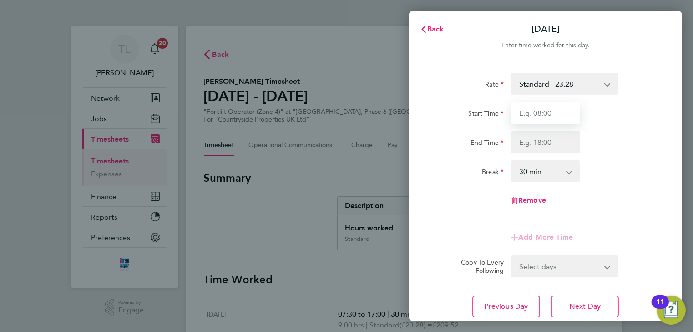
click at [550, 115] on input "Start Time" at bounding box center [545, 113] width 69 height 22
type input "07:30"
click at [549, 144] on input "End Time" at bounding box center [545, 142] width 69 height 22
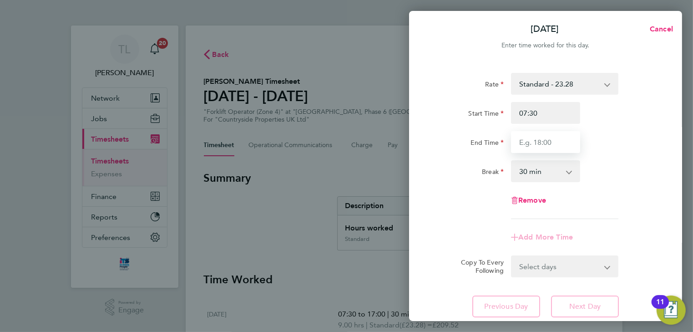
type input "17:00"
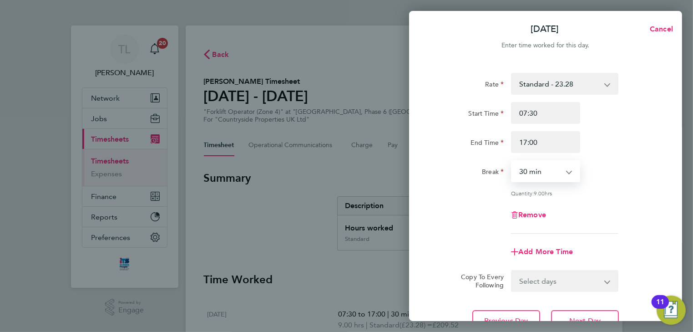
click at [553, 171] on select "0 min 15 min 30 min 45 min 60 min 75 min 90 min" at bounding box center [540, 171] width 56 height 20
click at [512, 161] on select "0 min 15 min 30 min 45 min 60 min 75 min 90 min" at bounding box center [540, 171] width 56 height 20
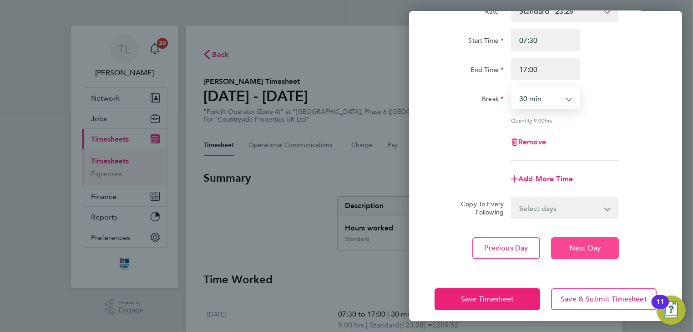
click at [589, 244] on span "Next Day" at bounding box center [584, 248] width 31 height 9
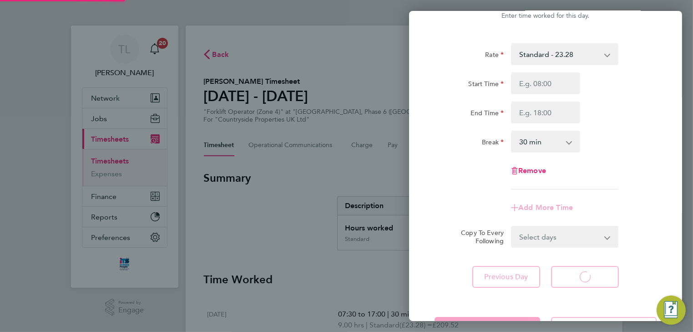
select select "30"
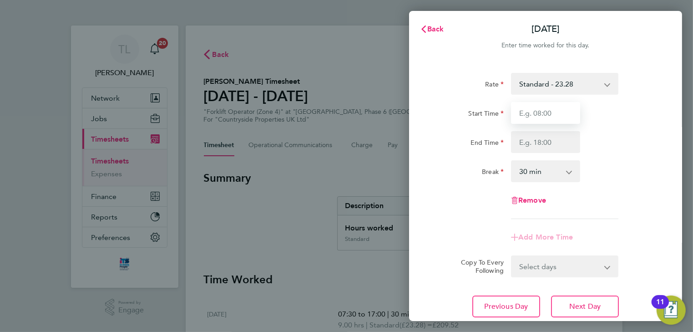
click at [550, 115] on input "Start Time" at bounding box center [545, 113] width 69 height 22
type input "07:30"
click at [550, 142] on input "End Time" at bounding box center [545, 142] width 69 height 22
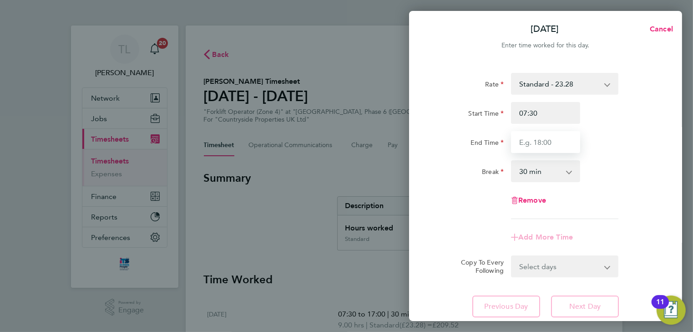
type input "17:00"
click at [542, 172] on select "0 min 15 min 30 min 45 min 60 min 75 min 90 min" at bounding box center [540, 171] width 56 height 20
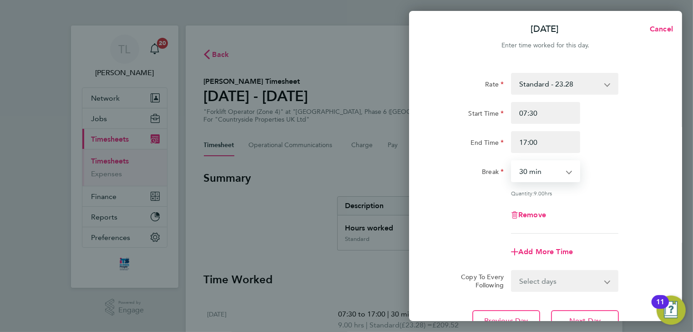
click at [512, 161] on select "0 min 15 min 30 min 45 min 60 min 75 min 90 min" at bounding box center [540, 171] width 56 height 20
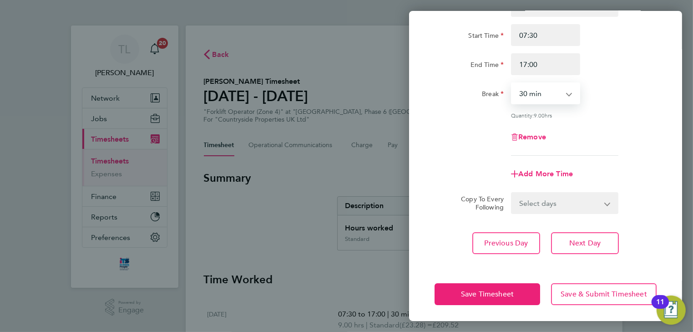
scroll to position [79, 0]
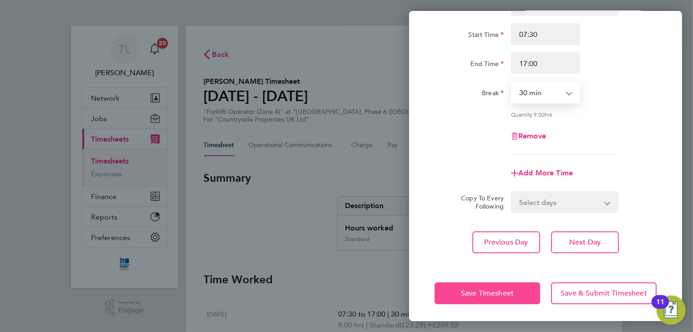
click at [506, 287] on button "Save Timesheet" at bounding box center [488, 293] width 106 height 22
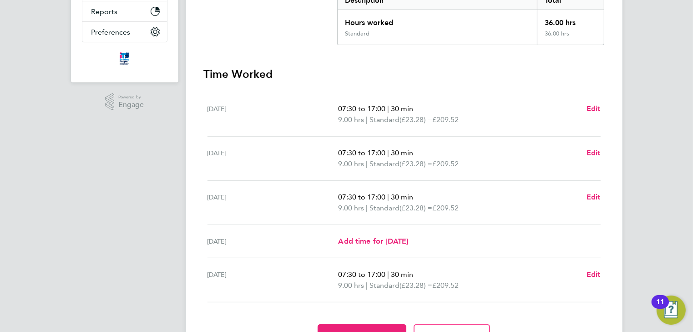
scroll to position [219, 0]
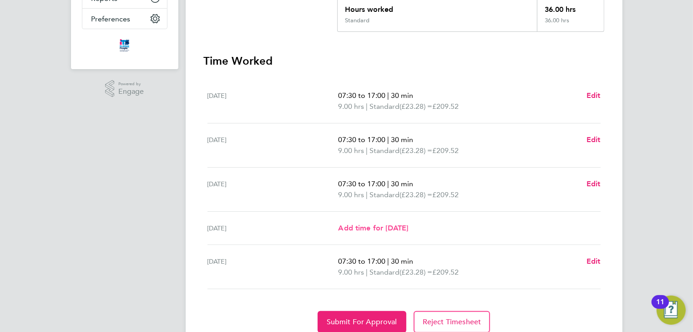
click at [399, 227] on span "Add time for Thu 02 Oct" at bounding box center [373, 228] width 70 height 9
select select "30"
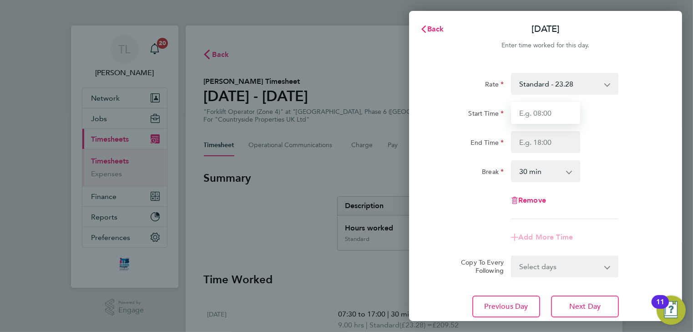
click at [537, 112] on input "Start Time" at bounding box center [545, 113] width 69 height 22
type input "07:30"
click at [534, 145] on input "End Time" at bounding box center [545, 142] width 69 height 22
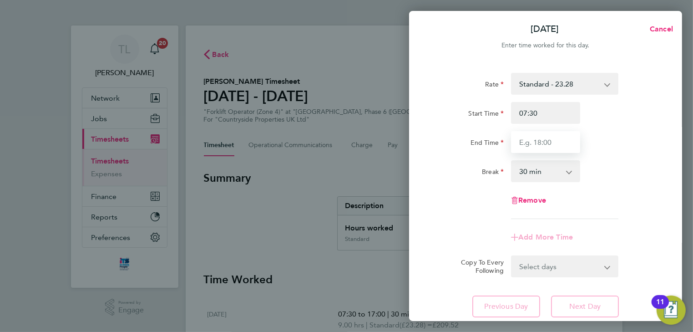
type input "17:00"
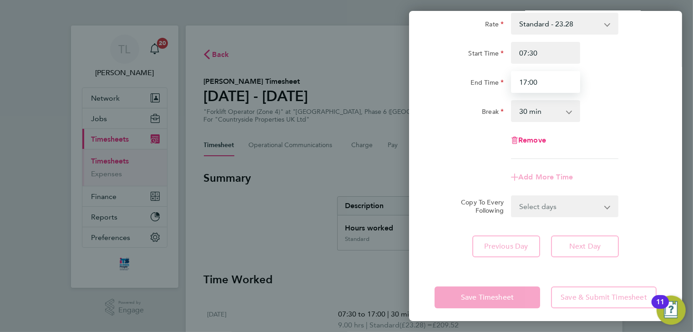
scroll to position [65, 0]
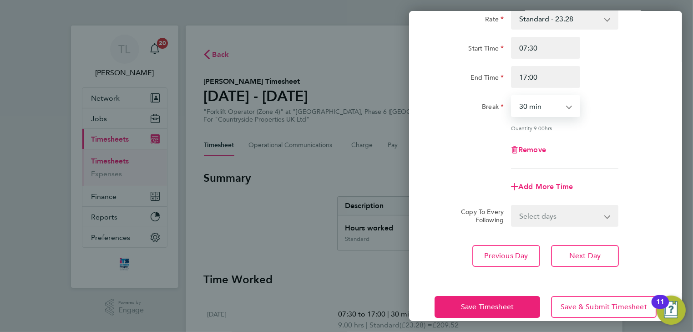
click at [549, 106] on select "0 min 15 min 30 min 45 min 60 min 75 min 90 min" at bounding box center [540, 106] width 56 height 20
click at [512, 96] on select "0 min 15 min 30 min 45 min 60 min 75 min 90 min" at bounding box center [540, 106] width 56 height 20
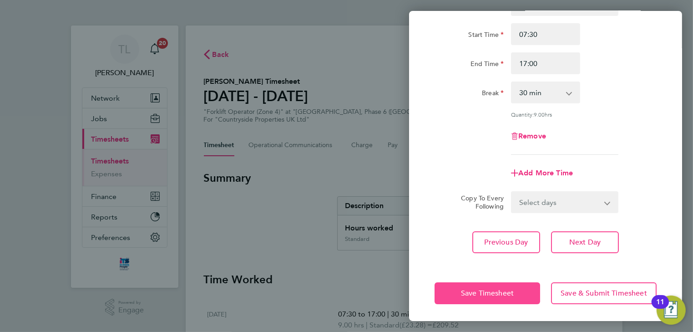
click at [502, 285] on button "Save Timesheet" at bounding box center [488, 293] width 106 height 22
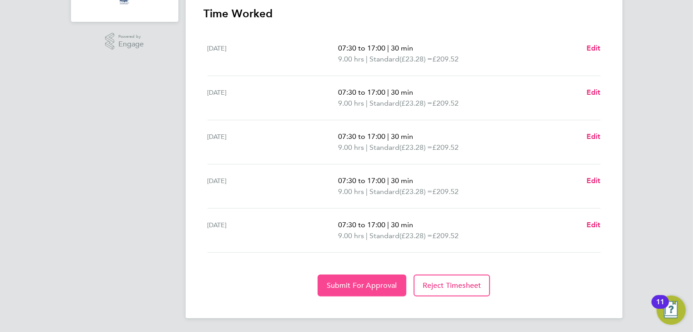
click at [381, 282] on span "Submit For Approval" at bounding box center [362, 285] width 71 height 9
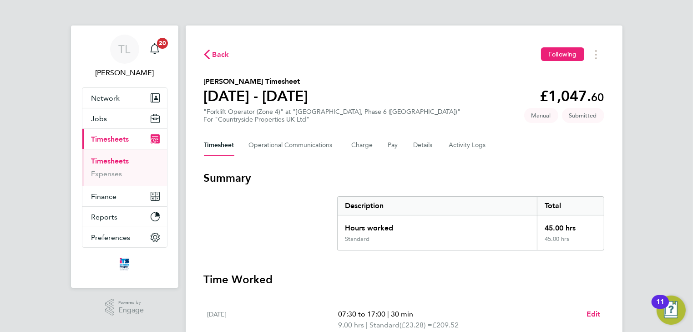
click at [213, 53] on span "Back" at bounding box center [221, 54] width 17 height 11
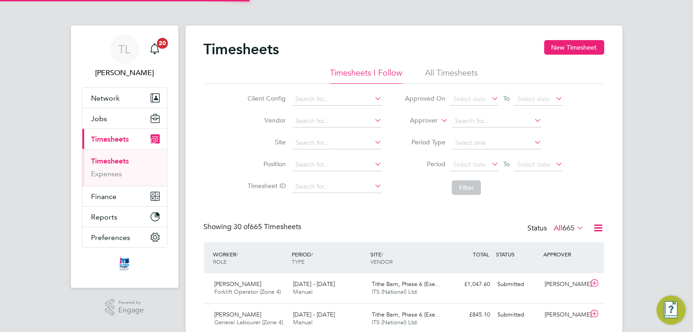
scroll to position [31, 79]
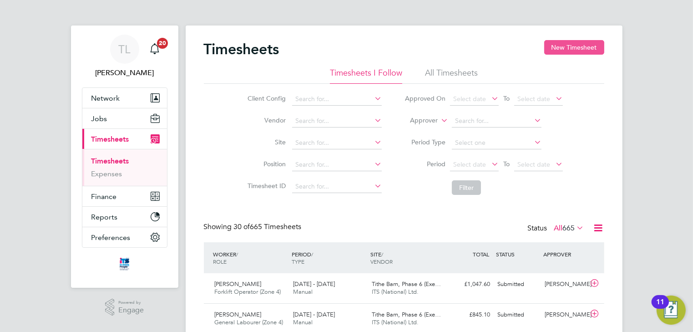
click at [558, 45] on button "New Timesheet" at bounding box center [574, 47] width 60 height 15
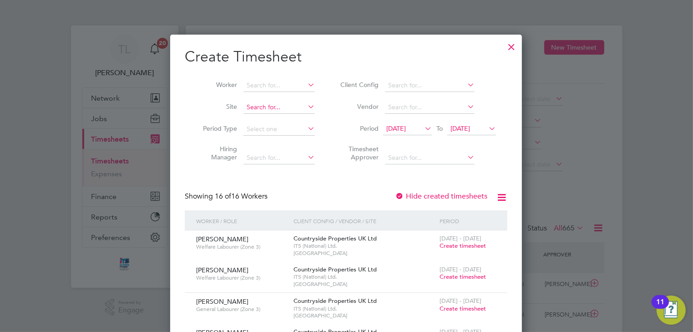
click at [271, 108] on input at bounding box center [279, 107] width 71 height 13
click at [271, 117] on li "Tithe Barn, Phase 6 (Exeter)" at bounding box center [310, 119] width 132 height 12
type input "Tithe Barn, Phase 6 ([GEOGRAPHIC_DATA])"
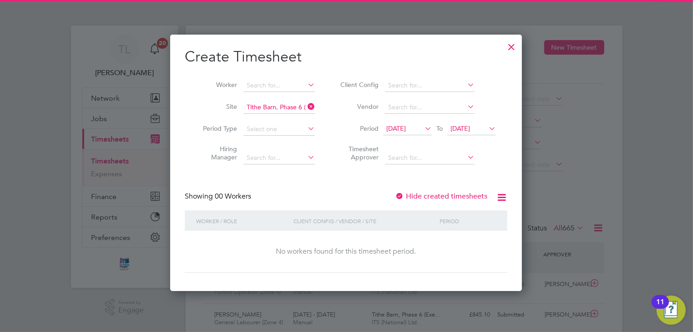
click at [397, 126] on span "19 Sep 2025" at bounding box center [396, 128] width 20 height 8
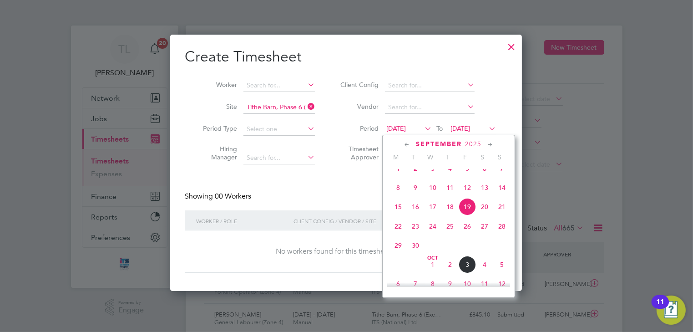
click at [398, 254] on span "29" at bounding box center [398, 245] width 17 height 17
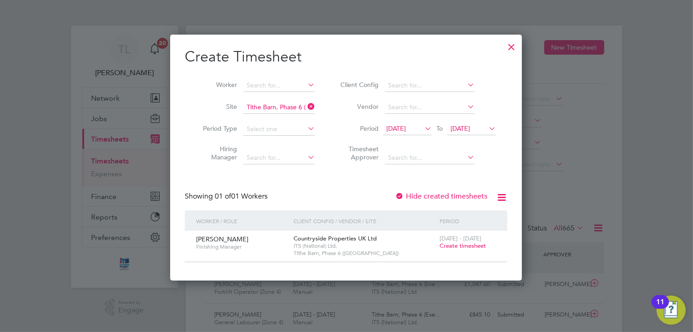
click at [452, 246] on span "Create timesheet" at bounding box center [463, 246] width 46 height 8
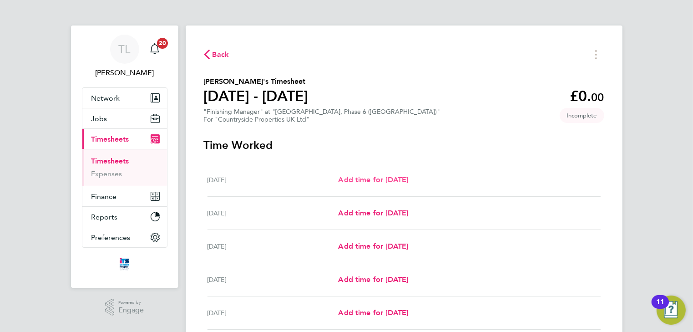
click at [398, 178] on span "Add time for Mon 29 Sep" at bounding box center [373, 179] width 70 height 9
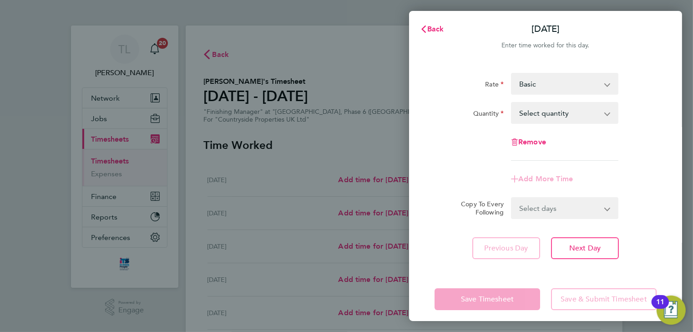
click at [556, 85] on select "Basic Finishing Foreman - 24.29" at bounding box center [559, 84] width 95 height 20
select select "30"
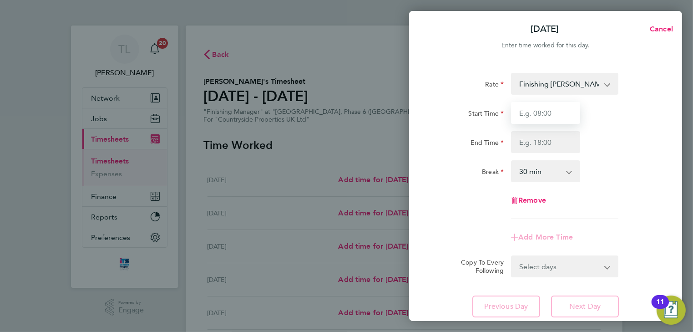
click at [552, 120] on input "Start Time" at bounding box center [545, 113] width 69 height 22
type input "07:00"
click at [549, 145] on input "End Time" at bounding box center [545, 142] width 69 height 22
type input "17:00"
click at [550, 174] on select "0 min 15 min 30 min 45 min 60 min 75 min 90 min" at bounding box center [540, 171] width 56 height 20
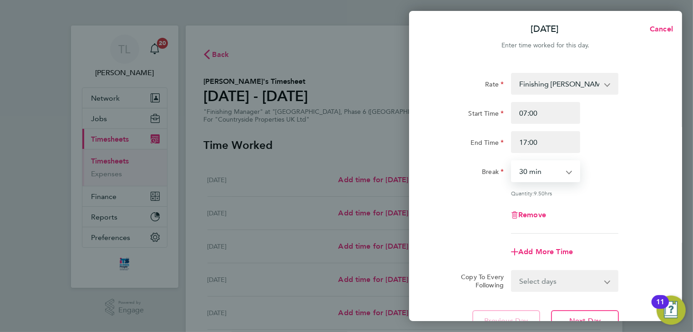
select select "0"
click at [512, 161] on select "0 min 15 min 30 min 45 min 60 min 75 min 90 min" at bounding box center [540, 171] width 56 height 20
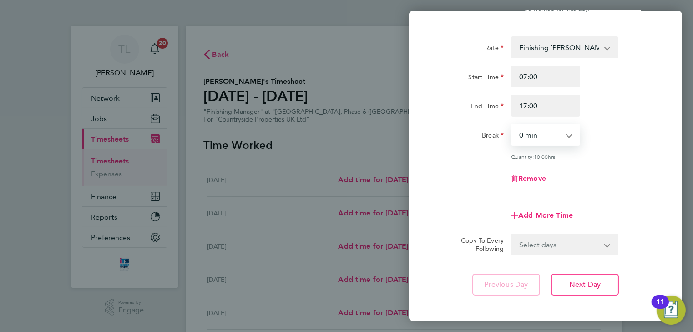
click at [594, 243] on select "Select days Day Weekday (Mon-Fri) Weekend (Sat-Sun) Tuesday Wednesday Thursday …" at bounding box center [560, 244] width 96 height 20
select select "WEEKDAY"
click at [512, 234] on select "Select days Day Weekday (Mon-Fri) Weekend (Sat-Sun) Tuesday Wednesday Thursday …" at bounding box center [560, 244] width 96 height 20
select select "2025-10-05"
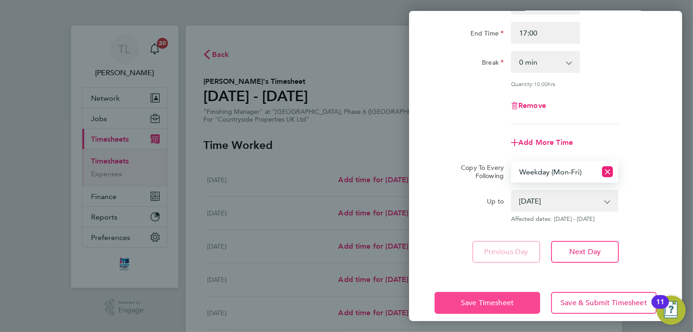
click at [490, 307] on button "Save Timesheet" at bounding box center [488, 303] width 106 height 22
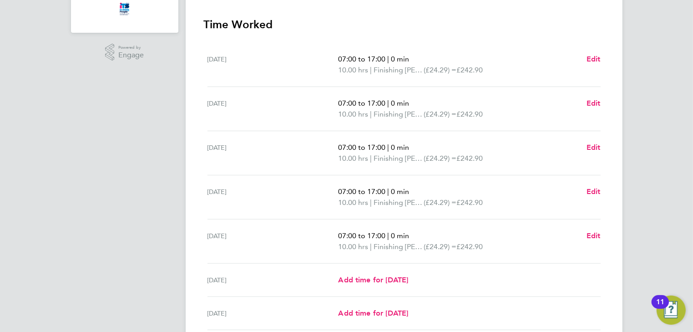
scroll to position [332, 0]
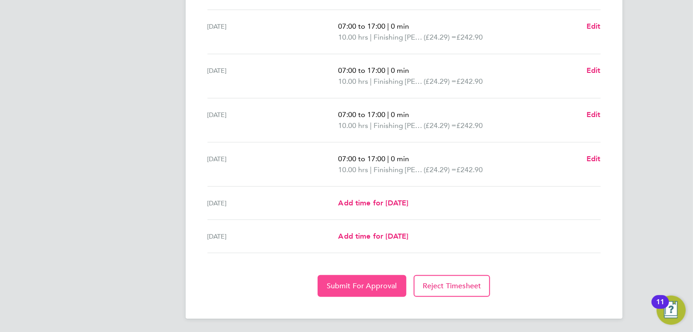
click at [377, 290] on button "Submit For Approval" at bounding box center [362, 286] width 89 height 22
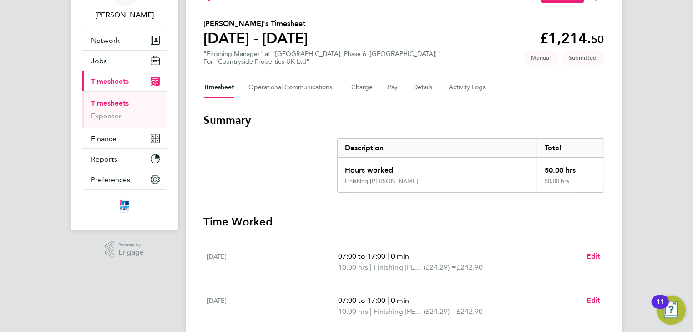
scroll to position [40, 0]
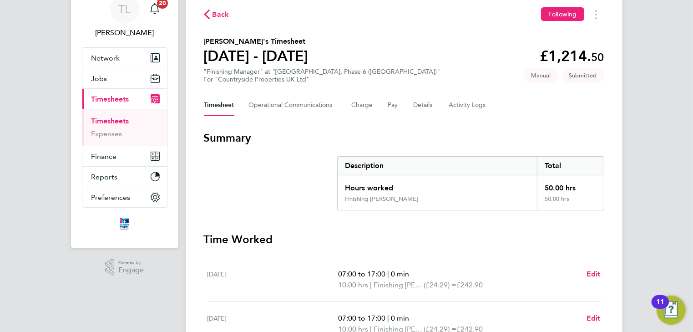
click at [219, 17] on span "Back" at bounding box center [221, 14] width 17 height 11
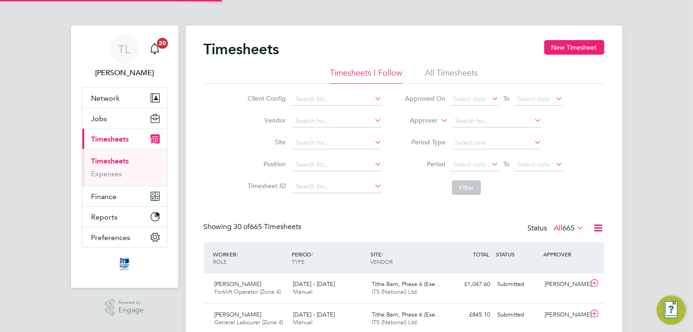
scroll to position [23, 79]
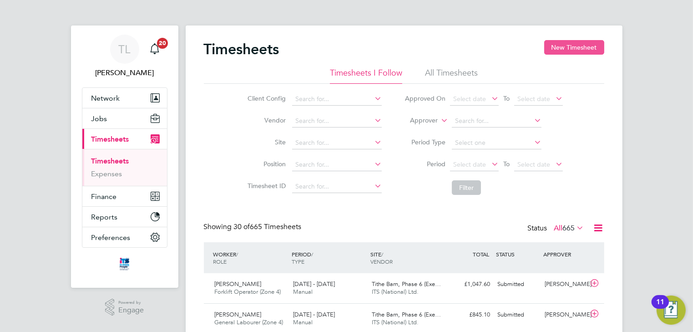
click at [579, 47] on button "New Timesheet" at bounding box center [574, 47] width 60 height 15
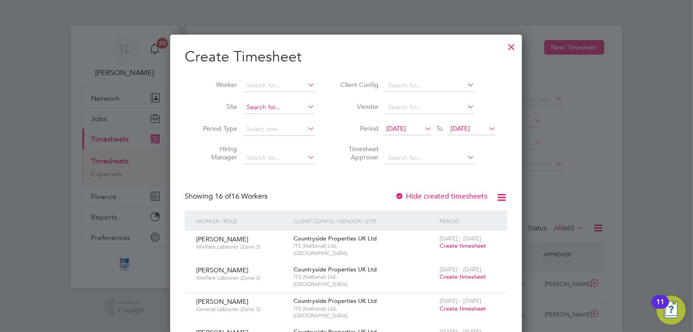
click at [270, 107] on input at bounding box center [279, 107] width 71 height 13
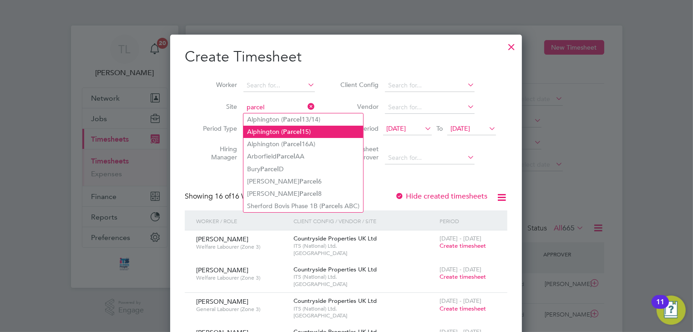
click at [267, 131] on li "Alphington ( Parcel 15)" at bounding box center [304, 132] width 120 height 12
type input "Alphington (Parcel 15)"
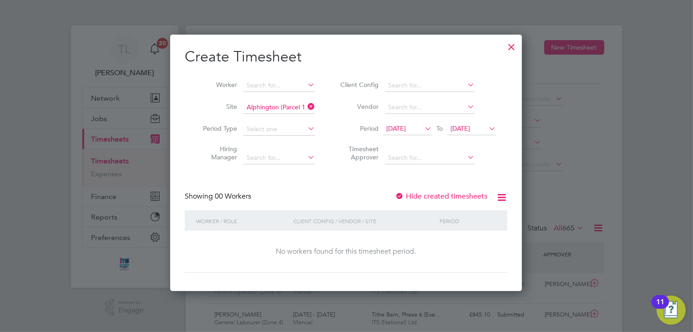
click at [406, 130] on span "19 Sep 2025" at bounding box center [396, 128] width 20 height 8
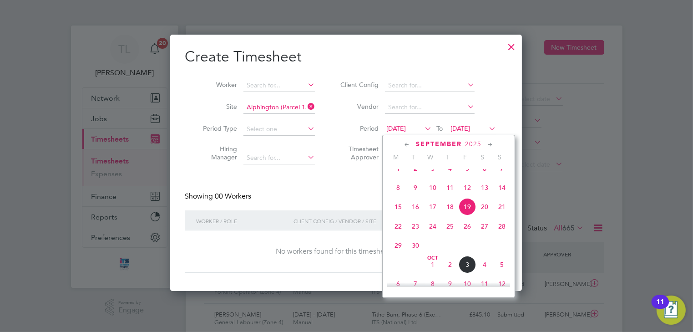
click at [398, 254] on span "29" at bounding box center [398, 245] width 17 height 17
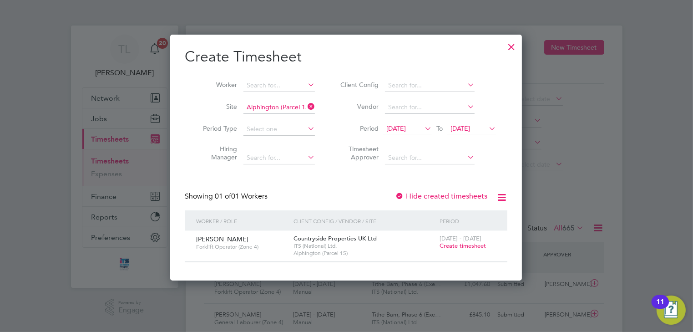
click at [450, 246] on span "Create timesheet" at bounding box center [463, 246] width 46 height 8
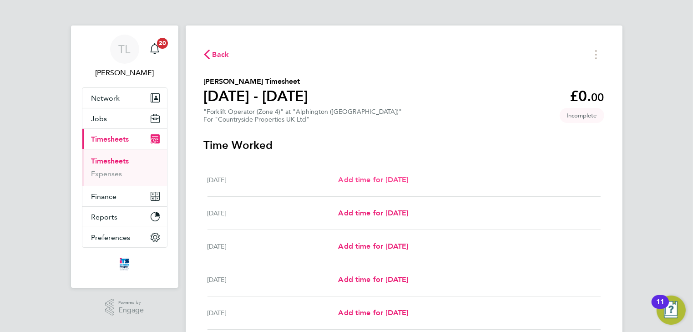
click at [370, 182] on span "Add time for Mon 29 Sep" at bounding box center [373, 179] width 70 height 9
select select "30"
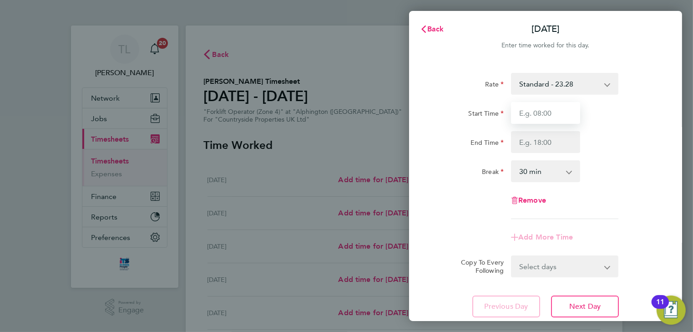
click at [537, 115] on input "Start Time" at bounding box center [545, 113] width 69 height 22
type input "07:30"
click at [541, 142] on input "End Time" at bounding box center [545, 142] width 69 height 22
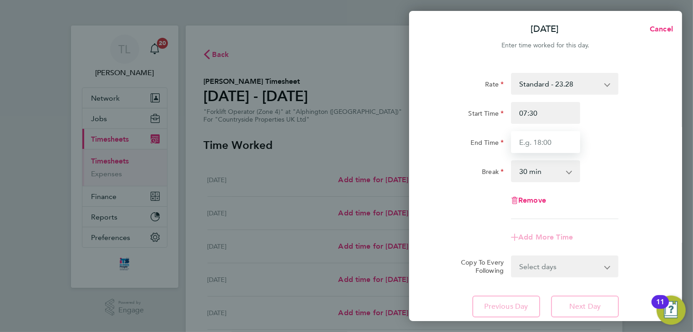
type input "17:00"
click at [541, 171] on select "0 min 15 min 30 min 45 min 60 min 75 min 90 min" at bounding box center [540, 171] width 56 height 20
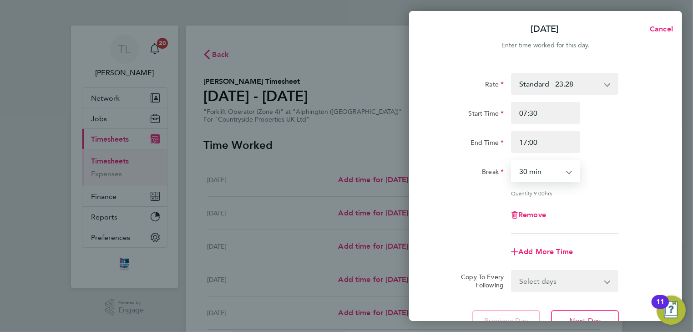
click at [512, 161] on select "0 min 15 min 30 min 45 min 60 min 75 min 90 min" at bounding box center [540, 171] width 56 height 20
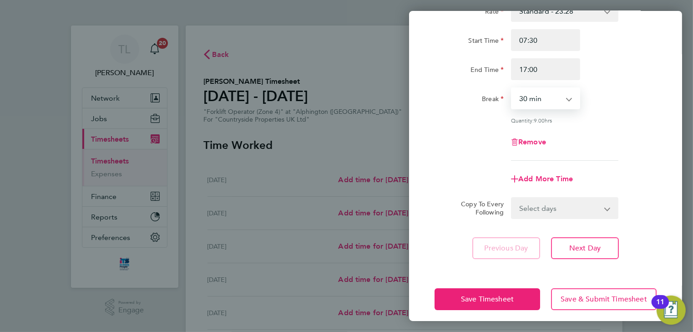
click at [581, 211] on select "Select days Day Weekday (Mon-Fri) Weekend (Sat-Sun) Tuesday Wednesday Thursday …" at bounding box center [560, 208] width 96 height 20
select select "WEEKDAY"
click at [512, 198] on select "Select days Day Weekday (Mon-Fri) Weekend (Sat-Sun) Tuesday Wednesday Thursday …" at bounding box center [560, 208] width 96 height 20
select select "2025-10-05"
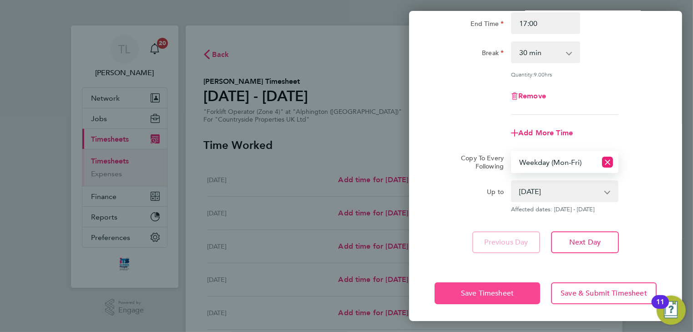
click at [521, 291] on button "Save Timesheet" at bounding box center [488, 293] width 106 height 22
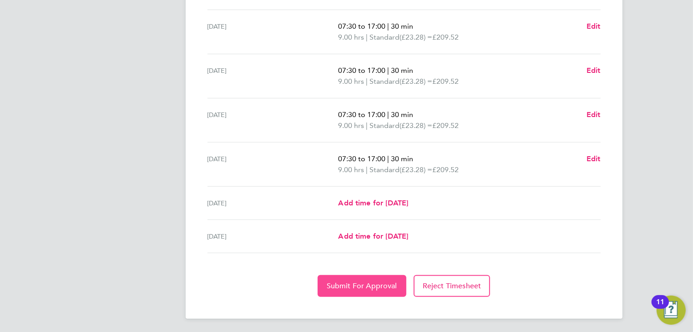
click at [362, 285] on span "Submit For Approval" at bounding box center [362, 285] width 71 height 9
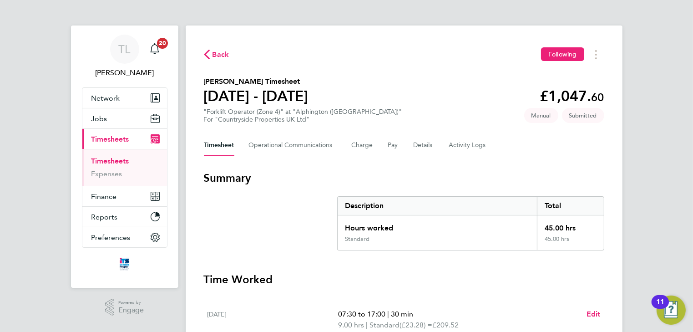
click at [213, 53] on span "Back" at bounding box center [221, 54] width 17 height 11
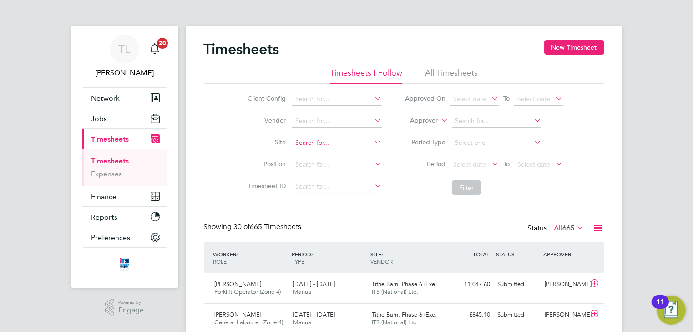
click at [320, 138] on input at bounding box center [337, 143] width 90 height 13
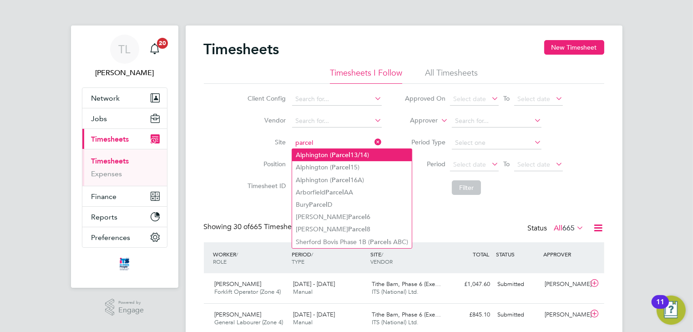
click at [311, 153] on li "Alphington ( Parcel 13/14)" at bounding box center [352, 155] width 120 height 12
type input "Alphington (Parcel 13/14)"
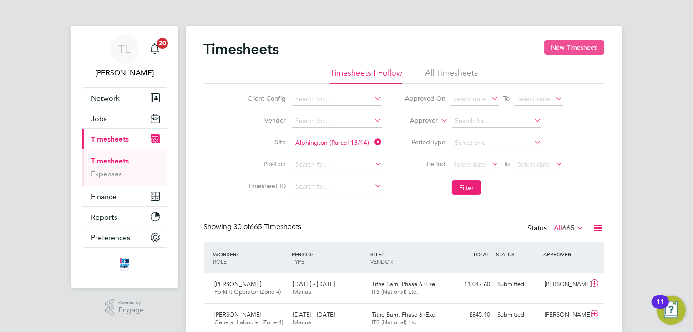
click at [563, 50] on button "New Timesheet" at bounding box center [574, 47] width 60 height 15
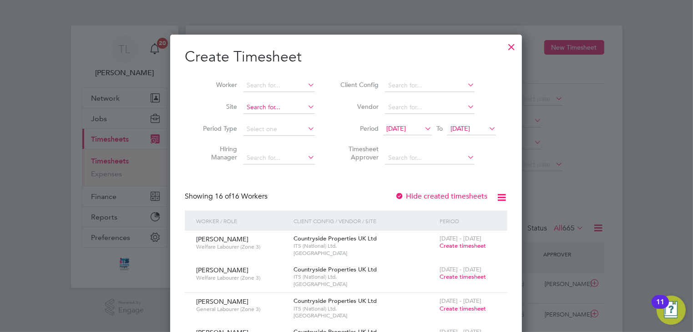
click at [259, 107] on input at bounding box center [279, 107] width 71 height 13
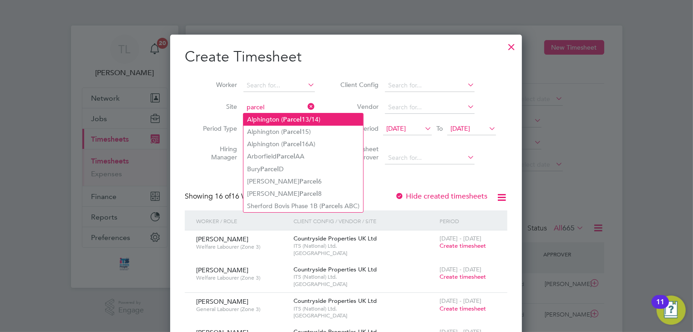
click at [263, 121] on li "Alphington ( Parcel 13/14)" at bounding box center [304, 119] width 120 height 12
type input "Alphington (Parcel 13/14)"
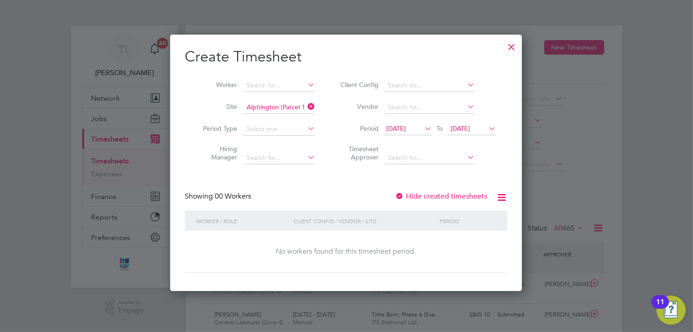
click at [397, 129] on span "19 Sep 2025" at bounding box center [396, 128] width 20 height 8
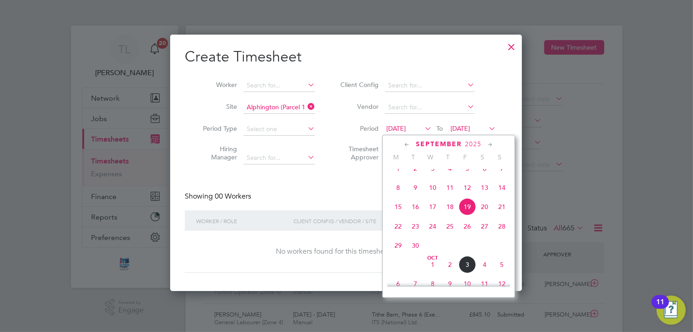
click at [401, 254] on span "29" at bounding box center [398, 245] width 17 height 17
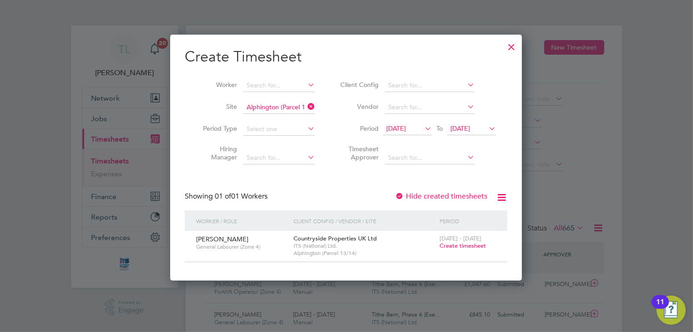
click at [444, 246] on span "Create timesheet" at bounding box center [463, 246] width 46 height 8
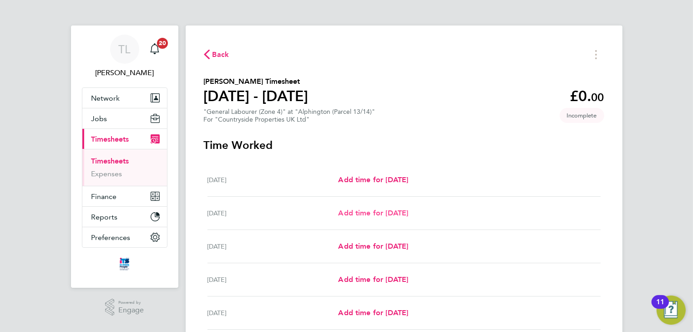
click at [364, 211] on span "Add time for Tue 30 Sep" at bounding box center [373, 212] width 70 height 9
select select "30"
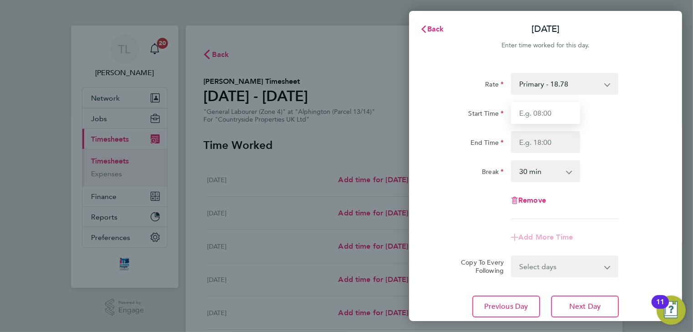
click at [534, 113] on input "Start Time" at bounding box center [545, 113] width 69 height 22
type input "07:30"
click at [539, 145] on input "End Time" at bounding box center [545, 142] width 69 height 22
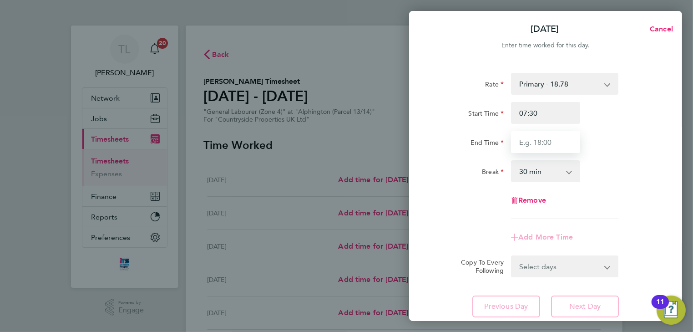
type input "17:00"
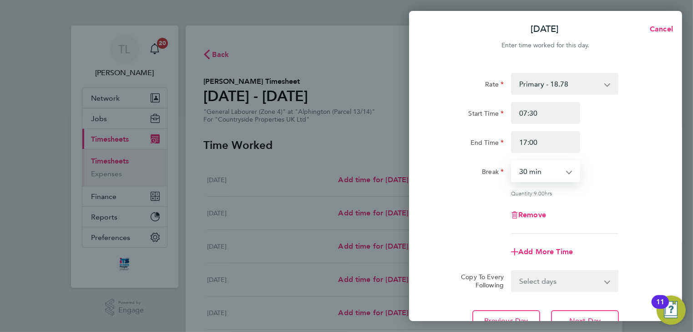
click at [547, 175] on select "0 min 15 min 30 min 45 min 60 min 75 min 90 min" at bounding box center [540, 171] width 56 height 20
click at [512, 161] on select "0 min 15 min 30 min 45 min 60 min 75 min 90 min" at bounding box center [540, 171] width 56 height 20
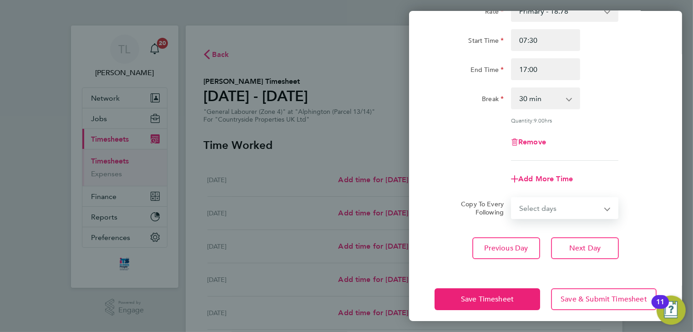
click at [597, 208] on select "Select days Day Weekday (Mon-Fri) Weekend (Sat-Sun) Wednesday Thursday Friday S…" at bounding box center [560, 208] width 96 height 20
select select "FRI"
click at [512, 198] on select "Select days Day Weekday (Mon-Fri) Weekend (Sat-Sun) Wednesday Thursday Friday S…" at bounding box center [560, 208] width 96 height 20
select select "2025-10-05"
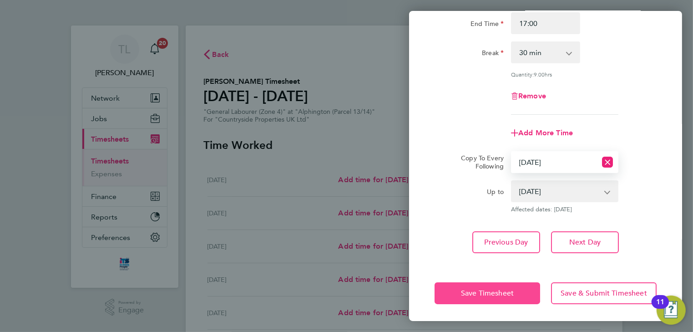
click at [513, 290] on span "Save Timesheet" at bounding box center [487, 293] width 53 height 9
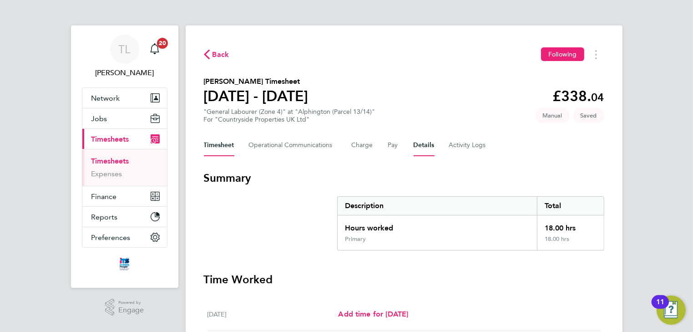
click at [419, 147] on button "Details" at bounding box center [424, 145] width 21 height 22
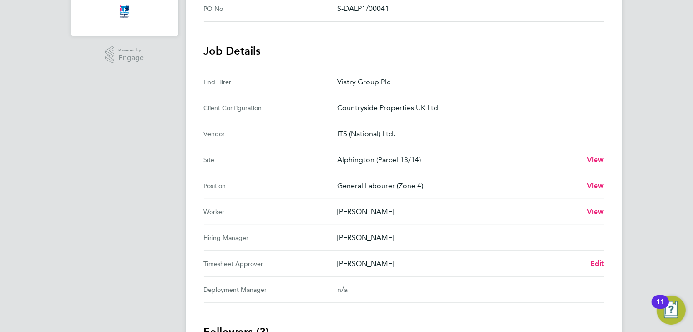
scroll to position [255, 0]
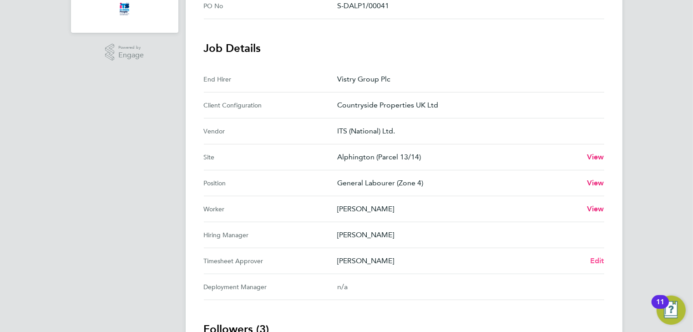
click at [594, 260] on span "Edit" at bounding box center [597, 260] width 14 height 9
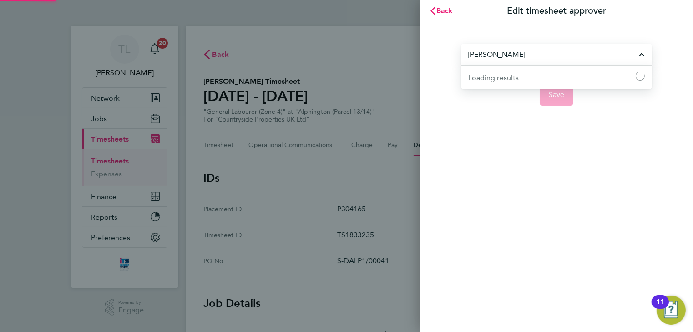
click at [641, 55] on input "Shawn Helley" at bounding box center [556, 54] width 191 height 21
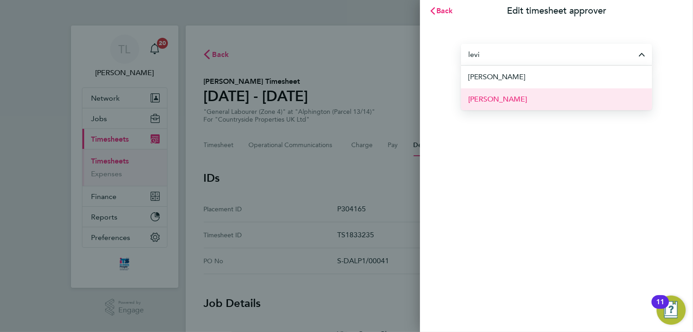
click at [501, 100] on span "Levi Sullivan" at bounding box center [497, 99] width 59 height 11
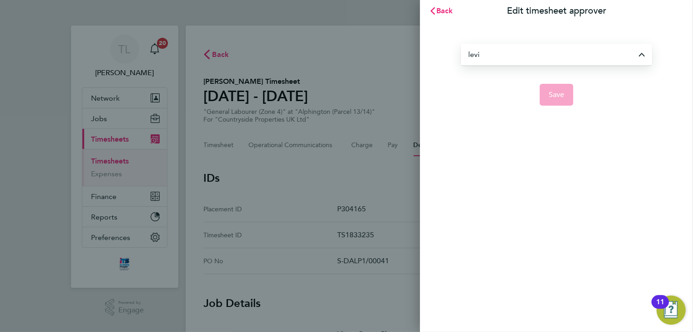
type input "Levi Sullivan"
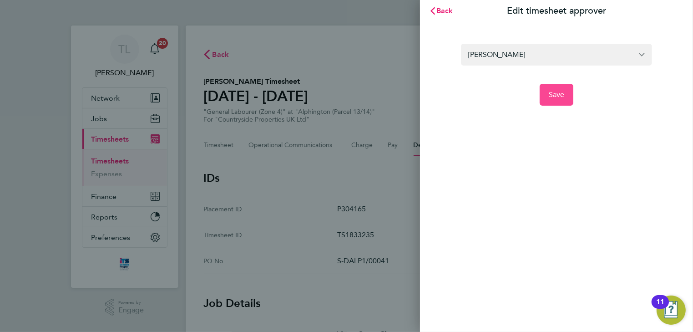
click at [554, 97] on span "Save" at bounding box center [557, 94] width 16 height 9
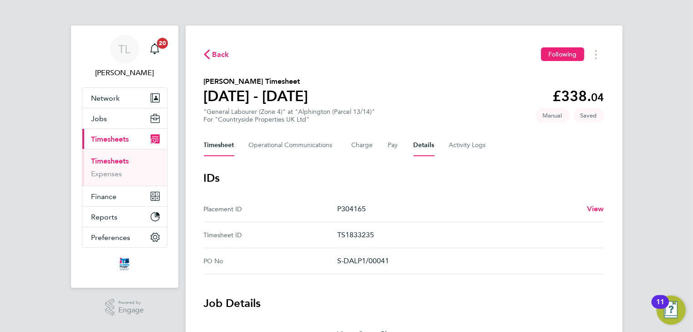
click at [224, 148] on button "Timesheet" at bounding box center [219, 145] width 31 height 22
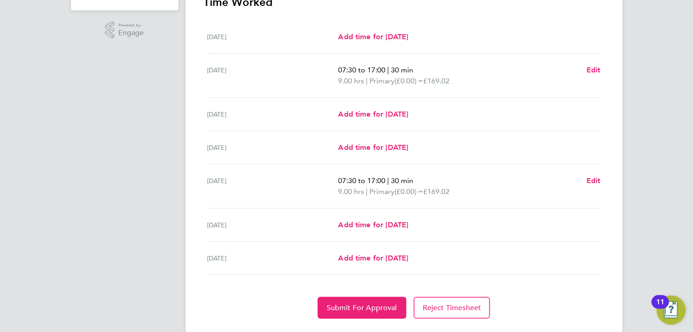
scroll to position [299, 0]
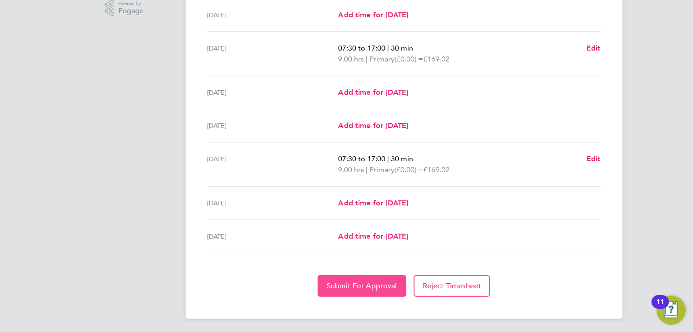
click at [354, 288] on span "Submit For Approval" at bounding box center [362, 285] width 71 height 9
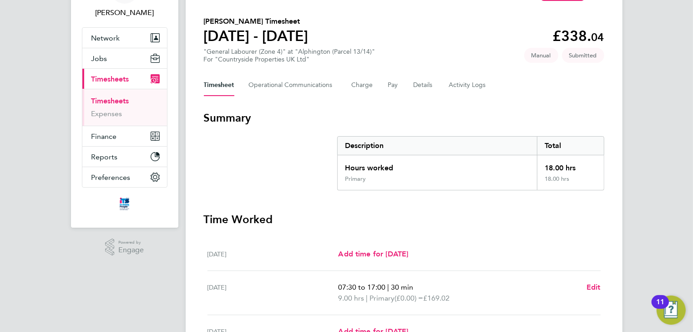
scroll to position [0, 0]
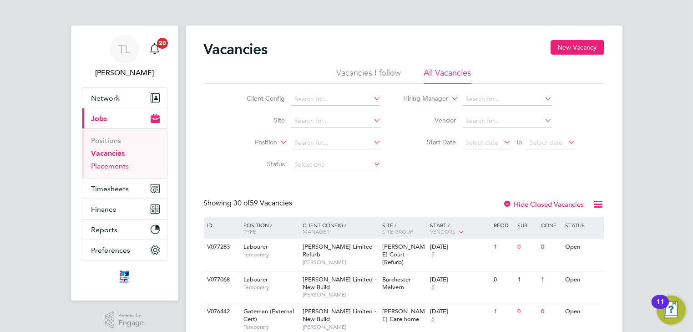
click at [106, 169] on link "Placements" at bounding box center [111, 166] width 38 height 9
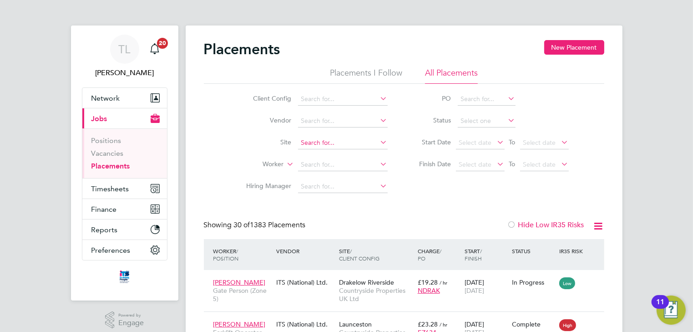
click at [308, 140] on input at bounding box center [343, 143] width 90 height 13
click at [309, 152] on b "Tithe" at bounding box center [308, 155] width 15 height 8
type input "Tithe Barn, Phase 6 ([GEOGRAPHIC_DATA])"
